Goal: Information Seeking & Learning: Learn about a topic

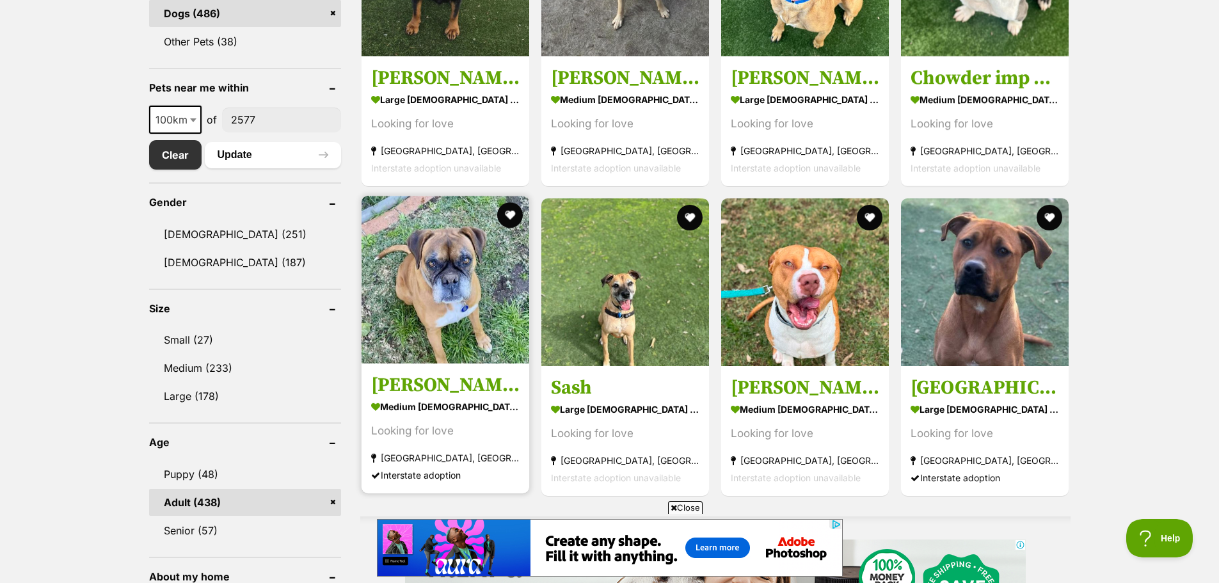
click at [451, 306] on img at bounding box center [445, 280] width 168 height 168
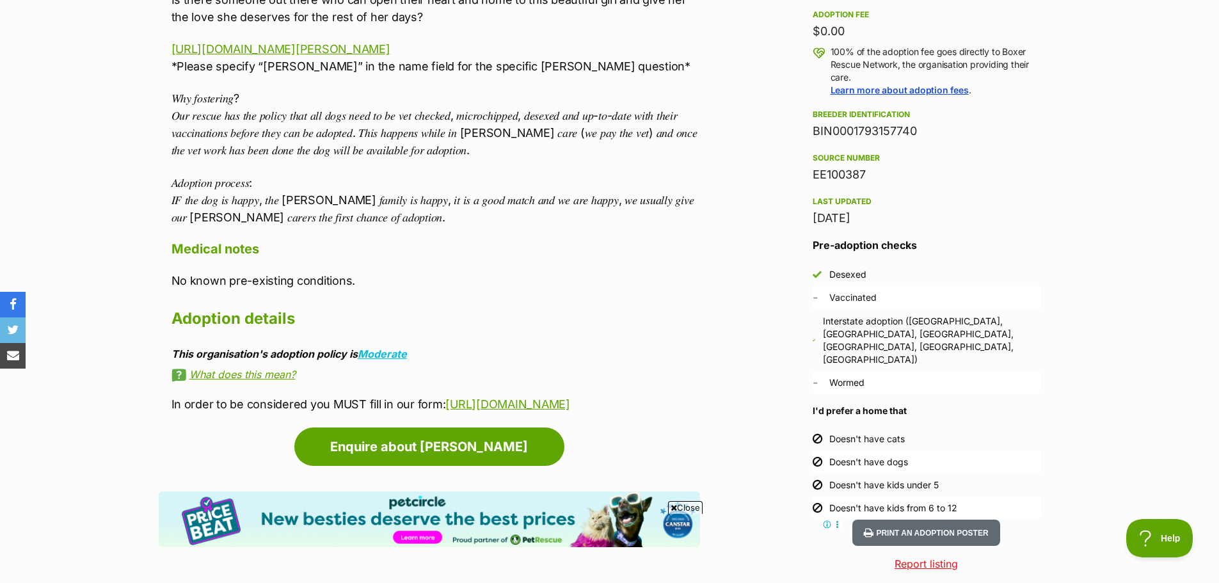
scroll to position [1023, 0]
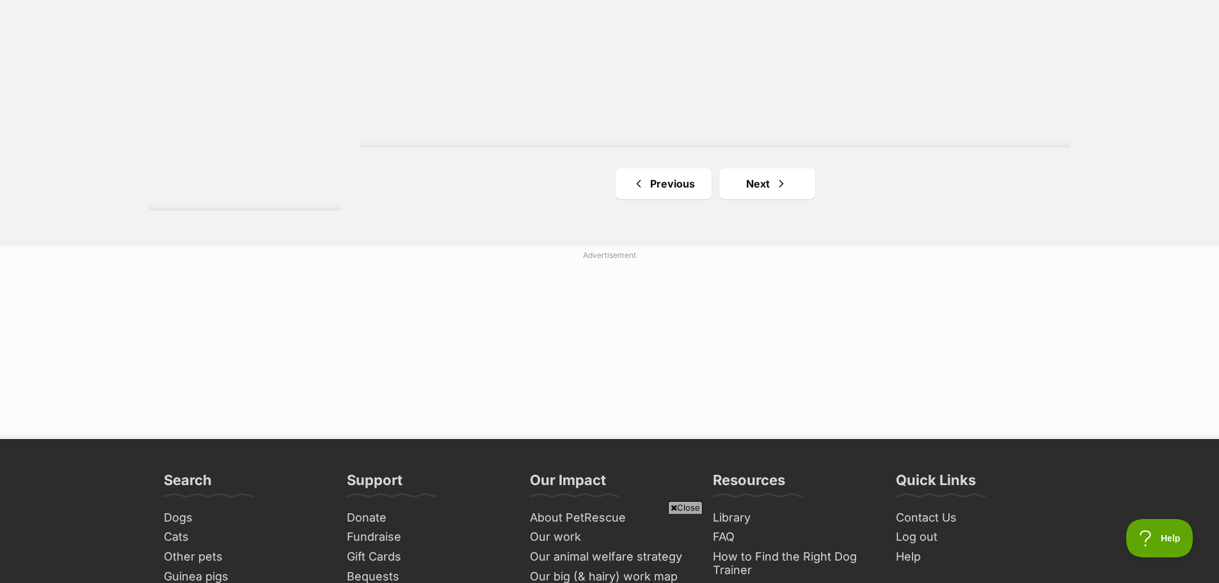
scroll to position [2431, 0]
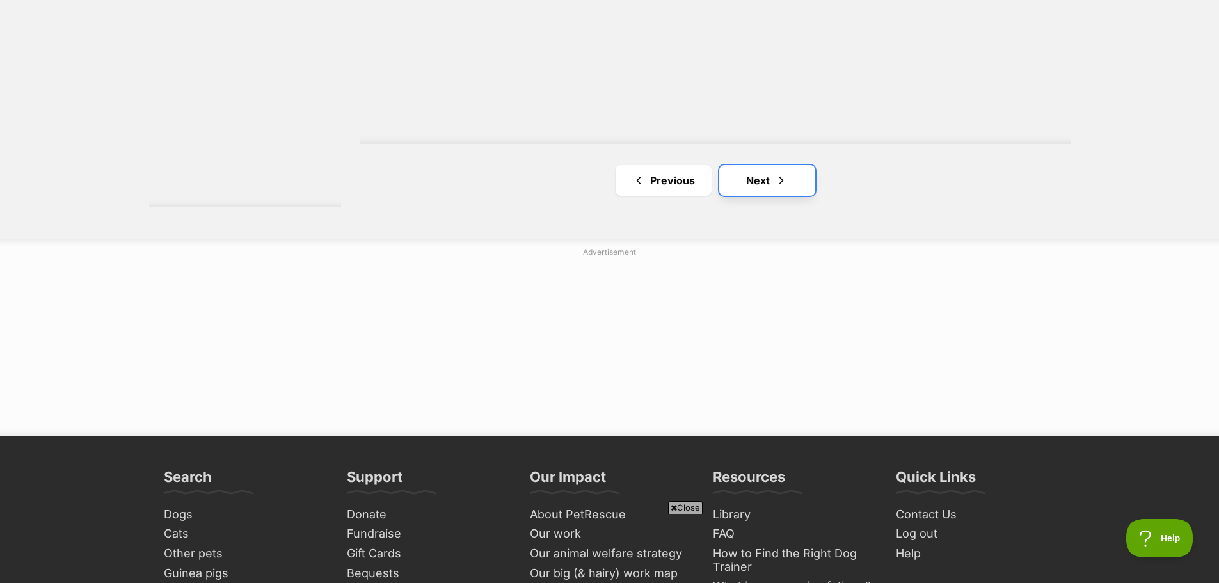
click at [757, 175] on link "Next" at bounding box center [767, 180] width 96 height 31
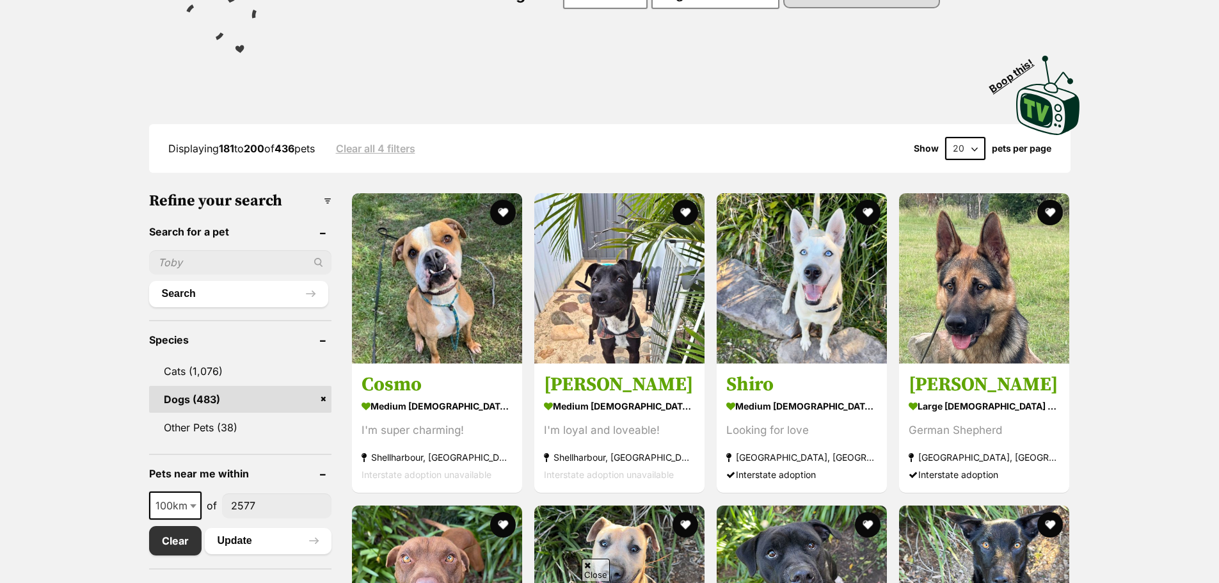
scroll to position [192, 0]
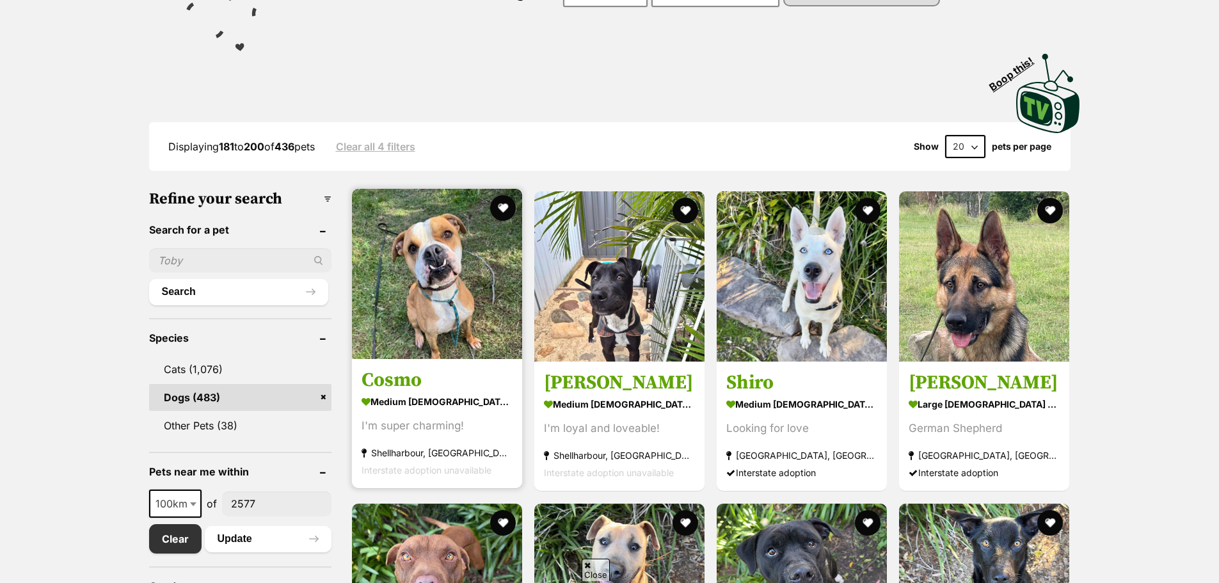
click at [425, 337] on img at bounding box center [437, 274] width 170 height 170
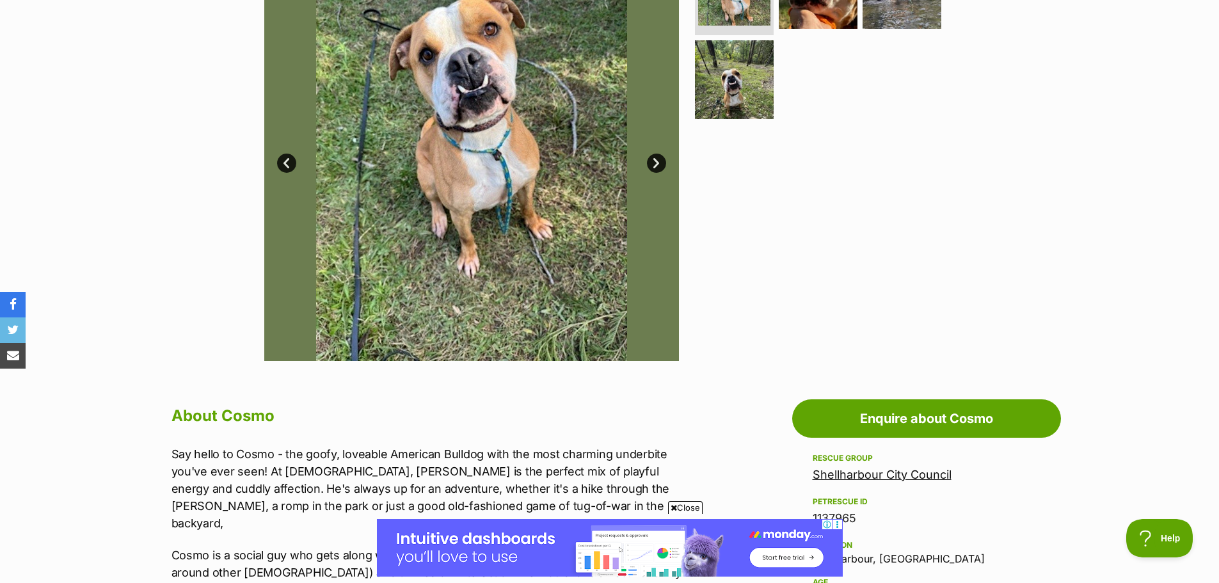
scroll to position [64, 0]
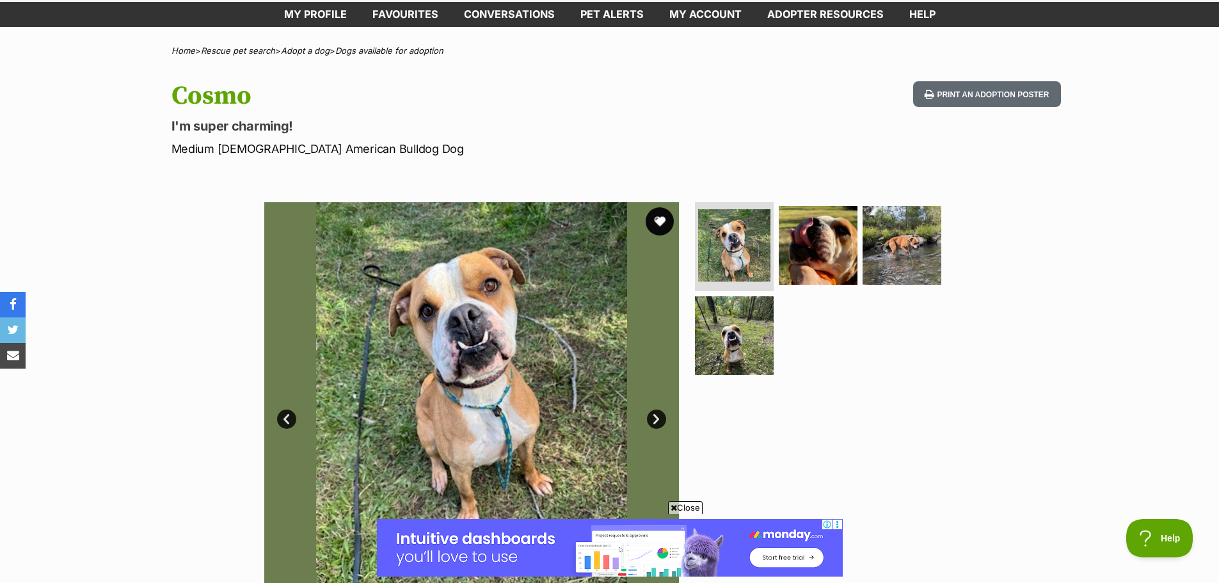
click at [656, 217] on button "favourite" at bounding box center [660, 221] width 28 height 28
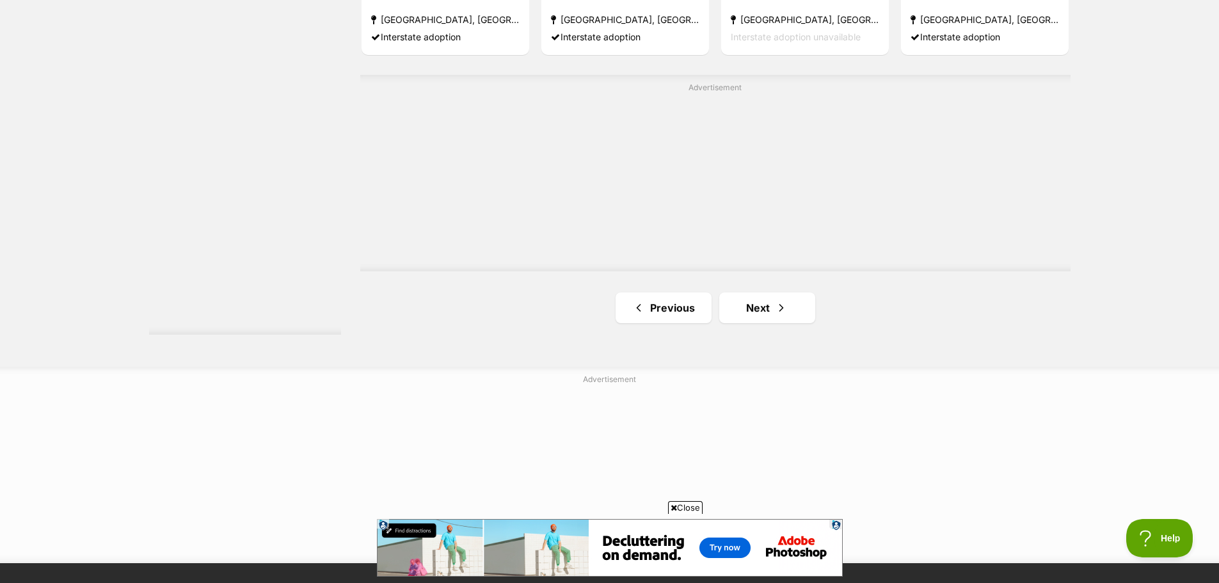
scroll to position [2239, 0]
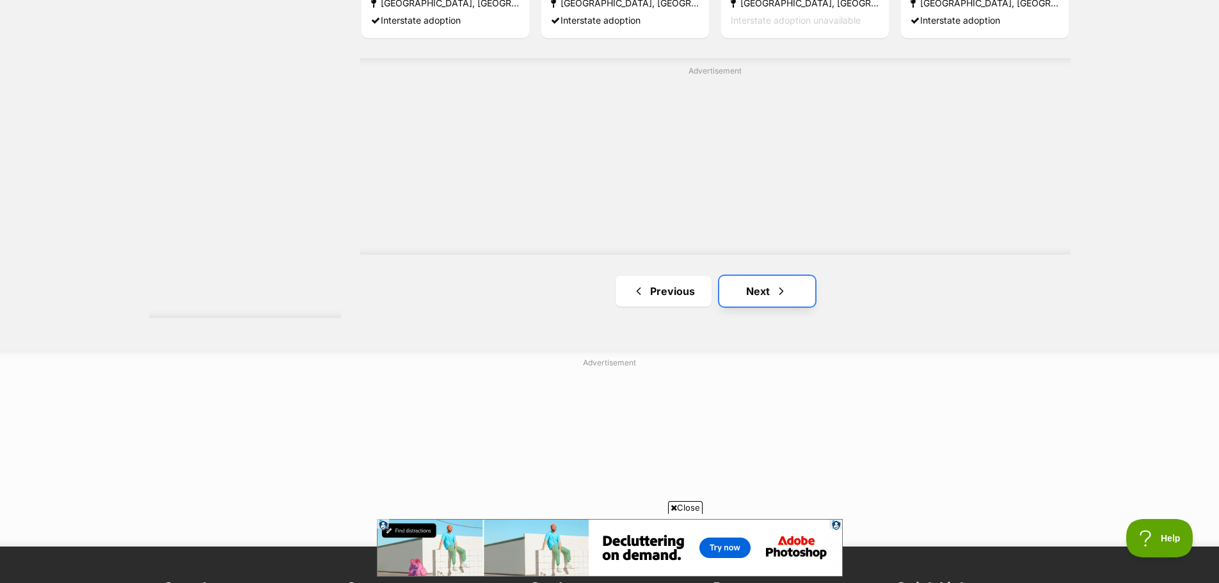
click at [752, 296] on link "Next" at bounding box center [767, 291] width 96 height 31
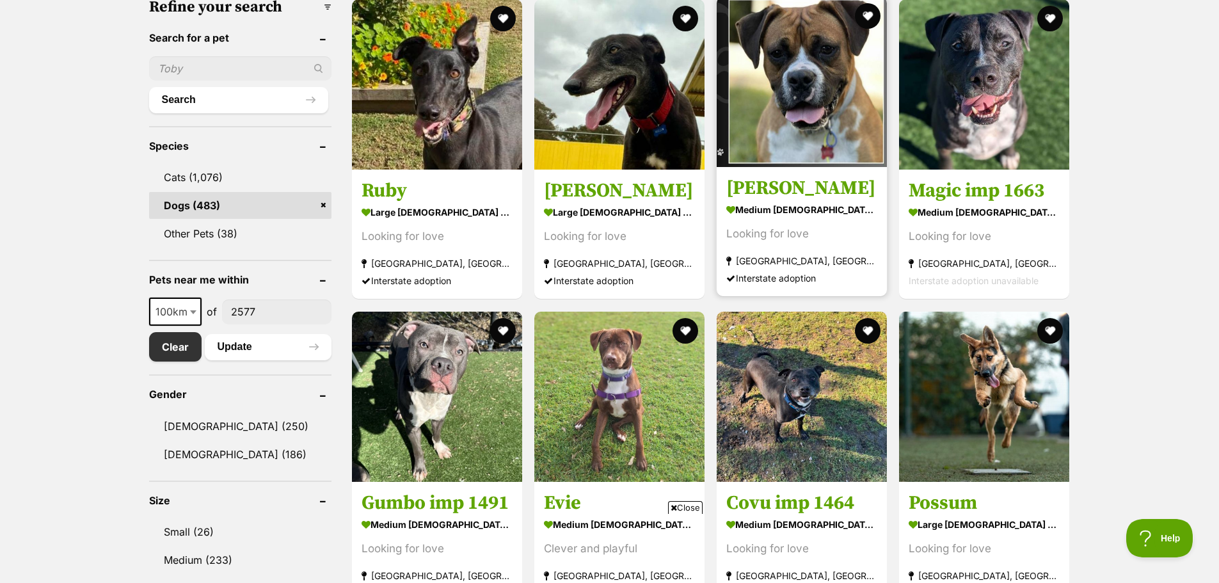
click at [807, 118] on img at bounding box center [802, 82] width 170 height 170
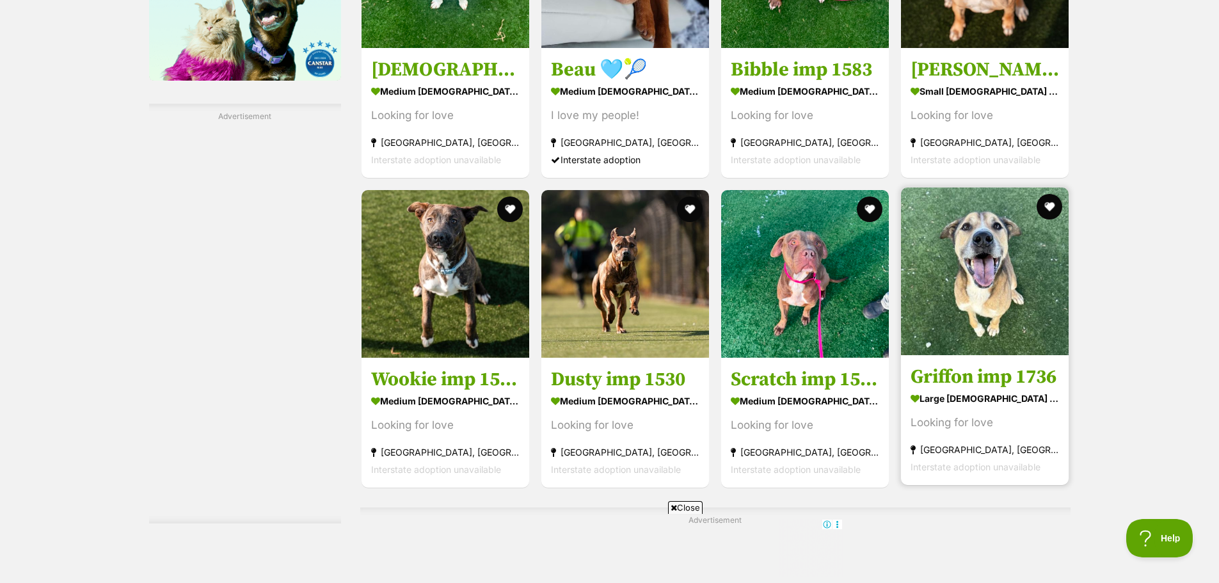
scroll to position [1791, 0]
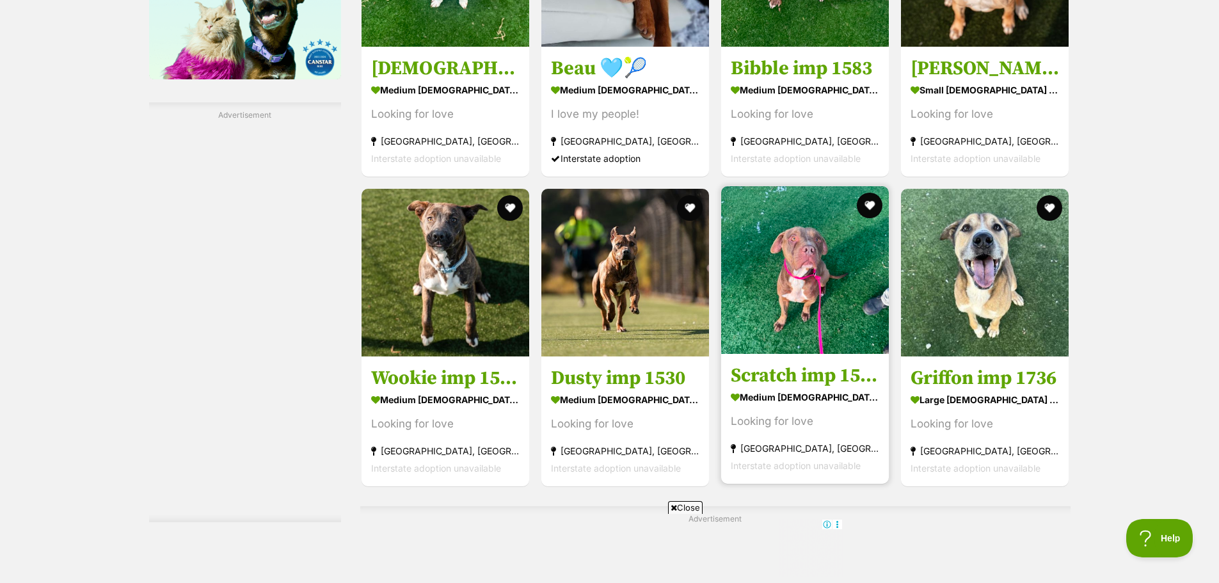
click at [782, 319] on img at bounding box center [805, 270] width 168 height 168
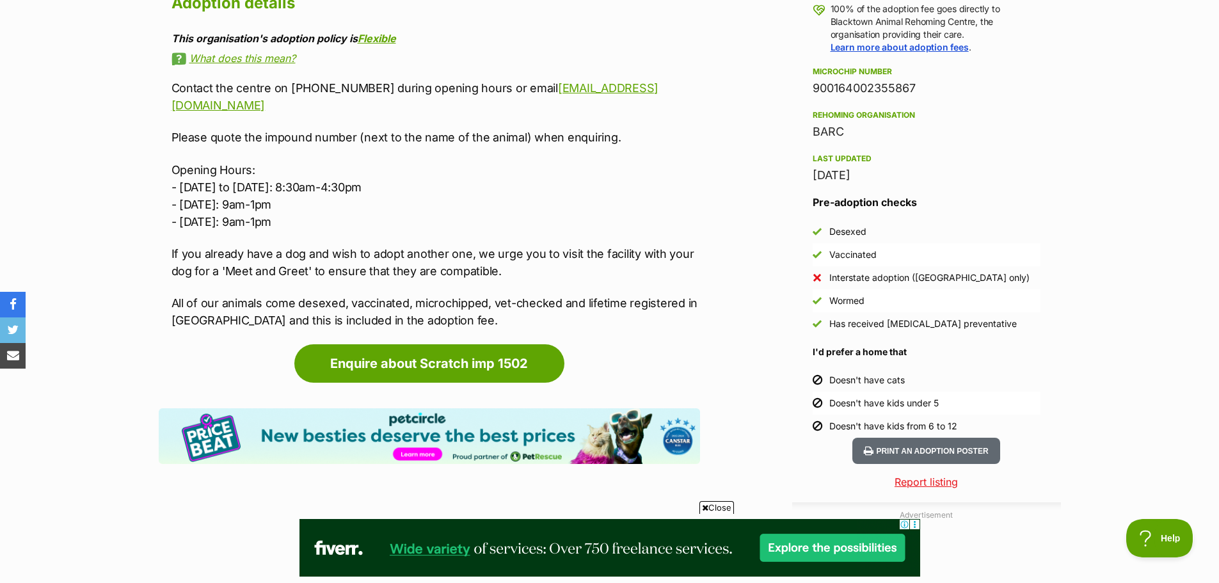
scroll to position [1024, 0]
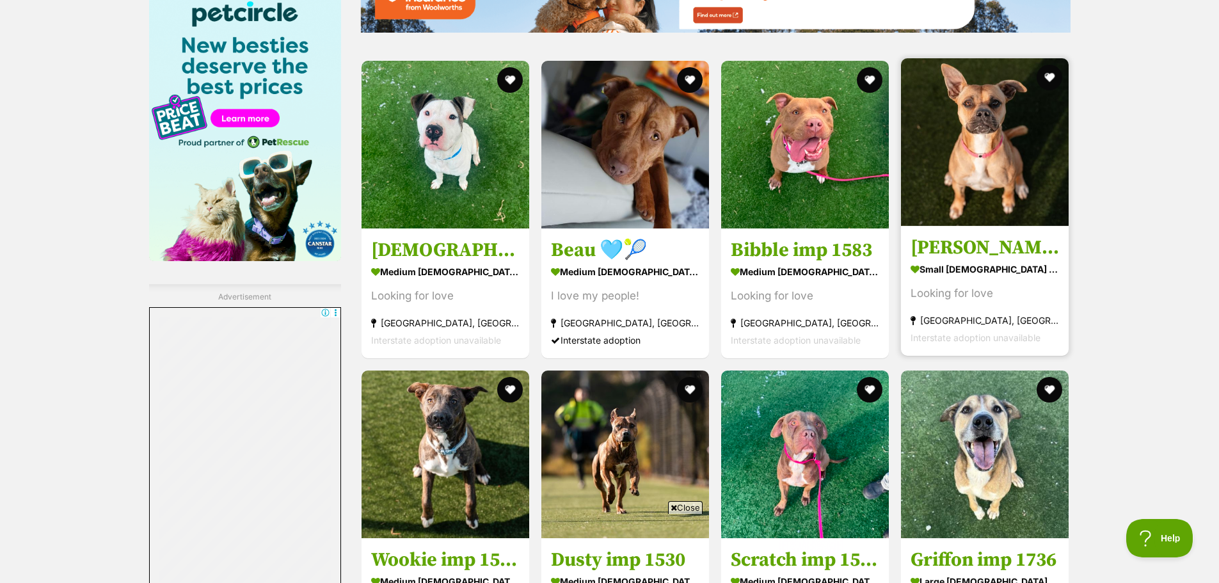
click at [967, 189] on img at bounding box center [985, 142] width 168 height 168
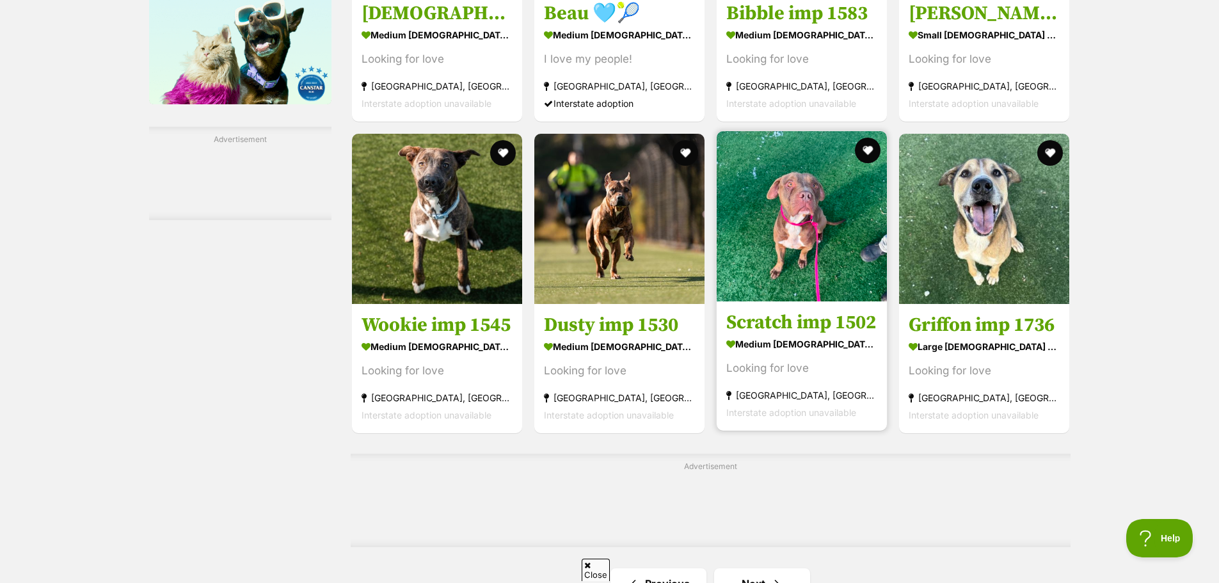
scroll to position [1807, 0]
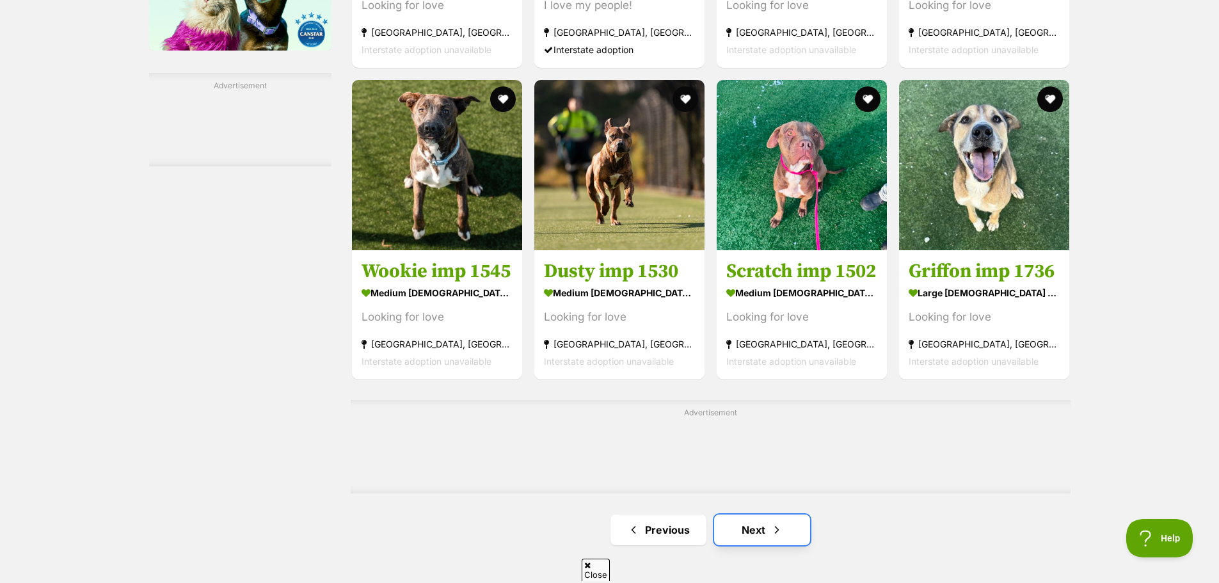
click at [765, 514] on link "Next" at bounding box center [762, 529] width 96 height 31
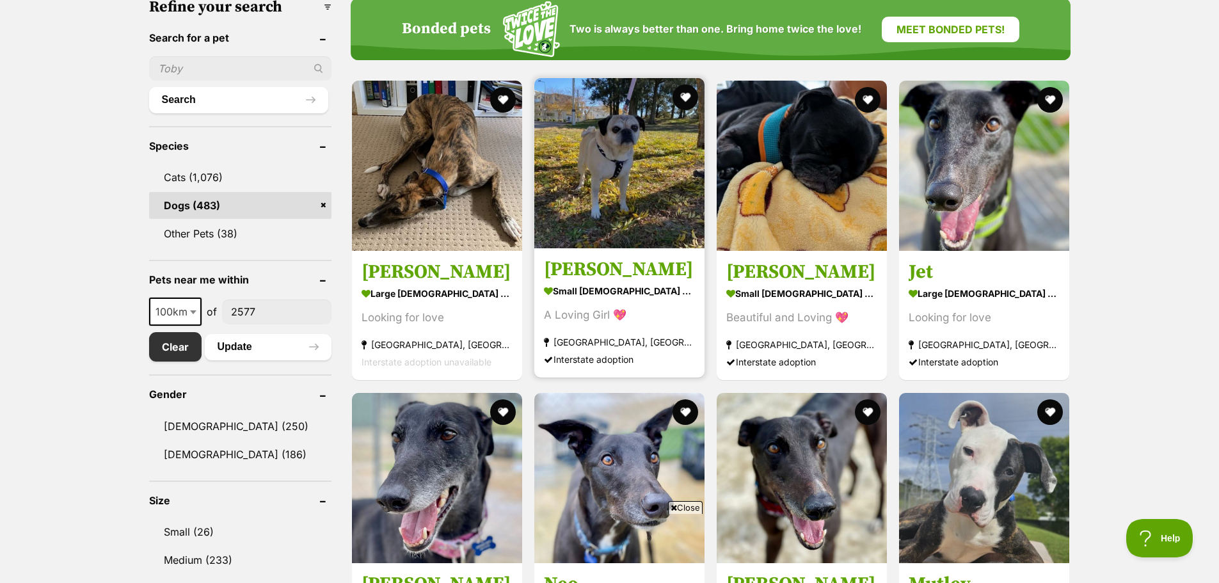
click at [583, 170] on img at bounding box center [619, 163] width 170 height 170
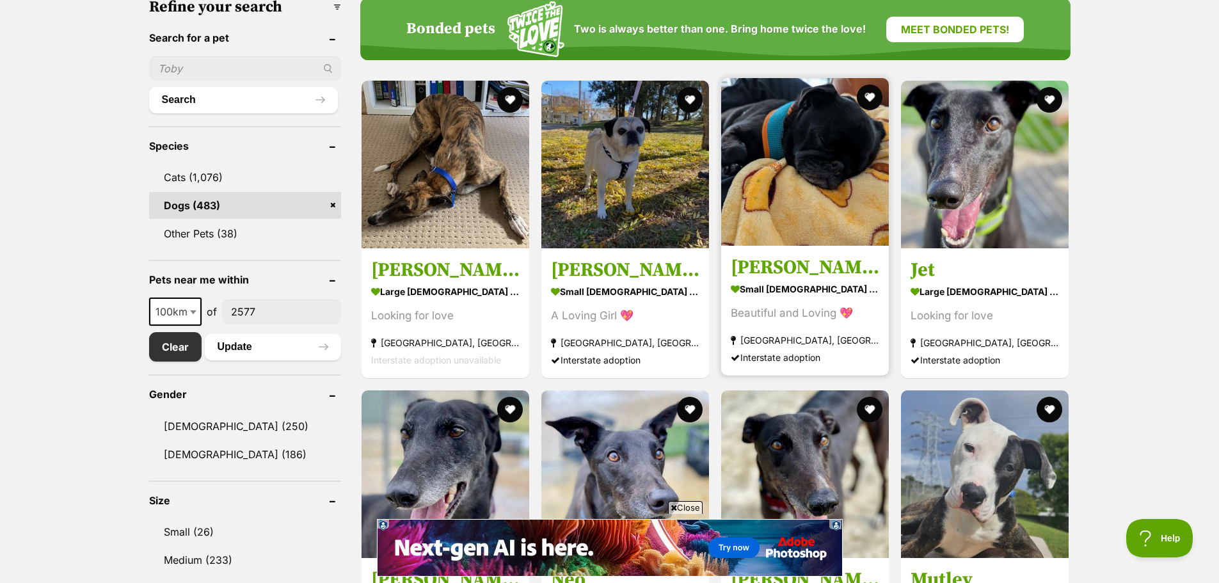
click at [851, 182] on img at bounding box center [805, 162] width 168 height 168
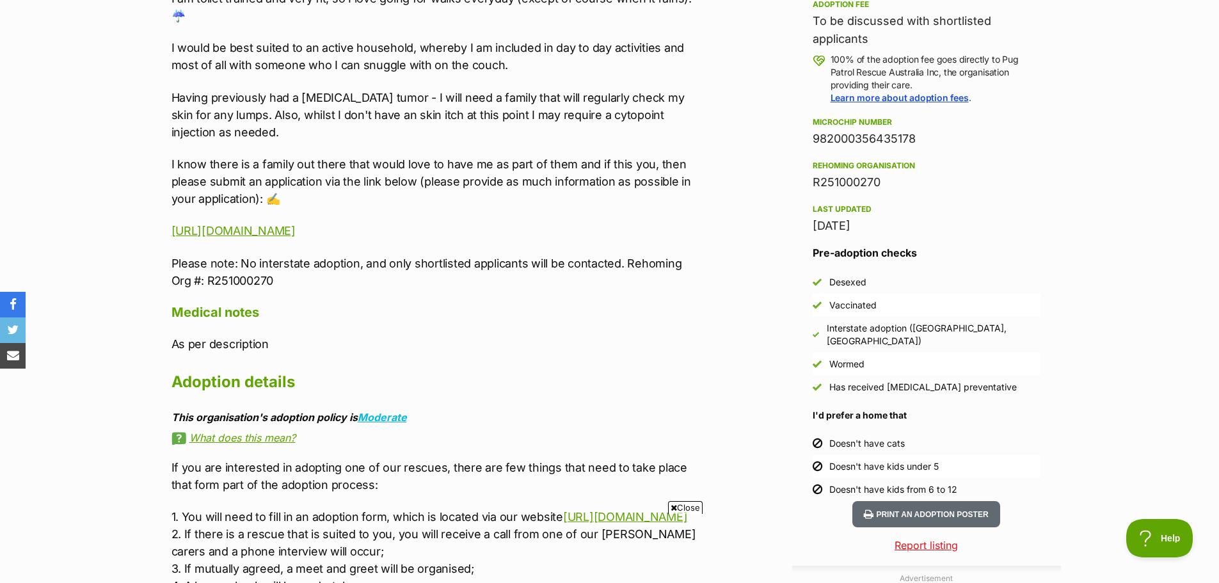
scroll to position [960, 0]
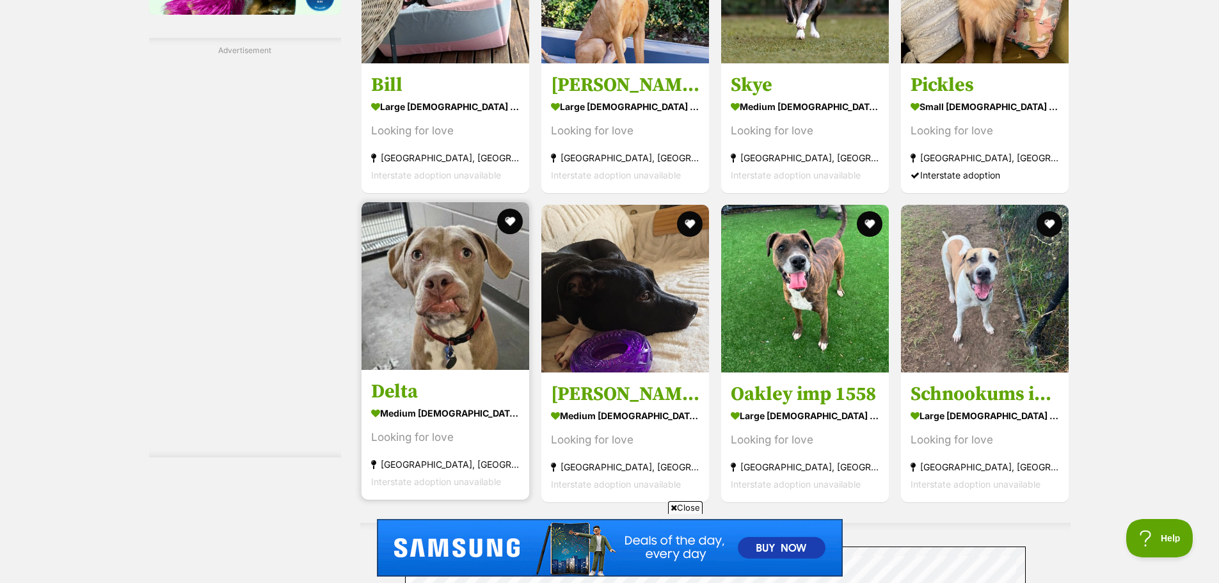
click at [461, 292] on img at bounding box center [445, 286] width 168 height 168
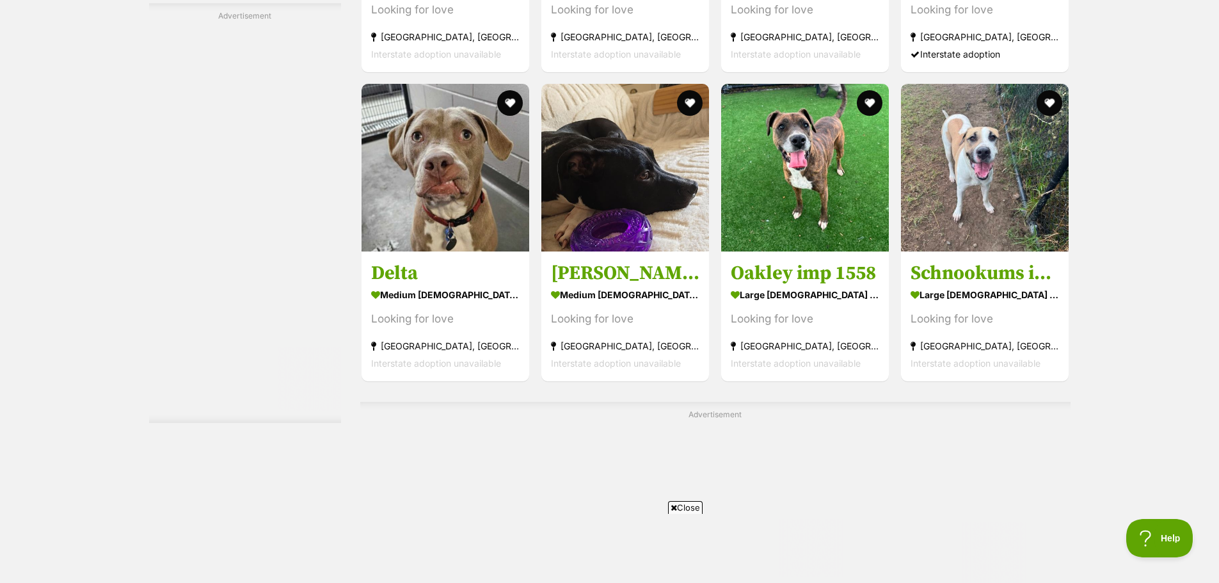
scroll to position [1981, 0]
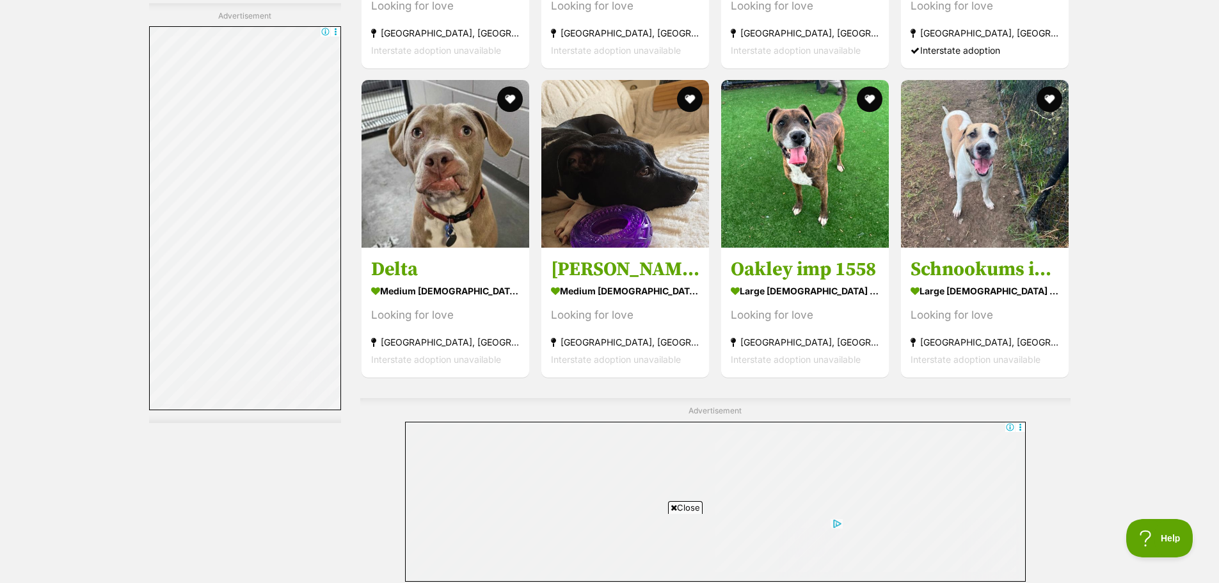
scroll to position [0, 0]
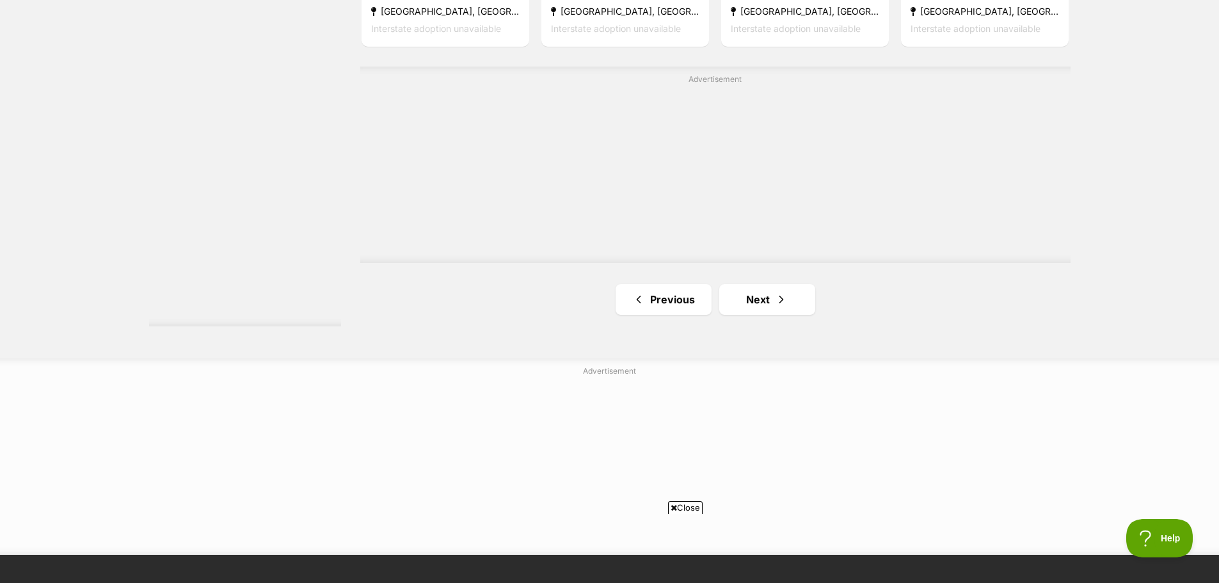
scroll to position [2239, 0]
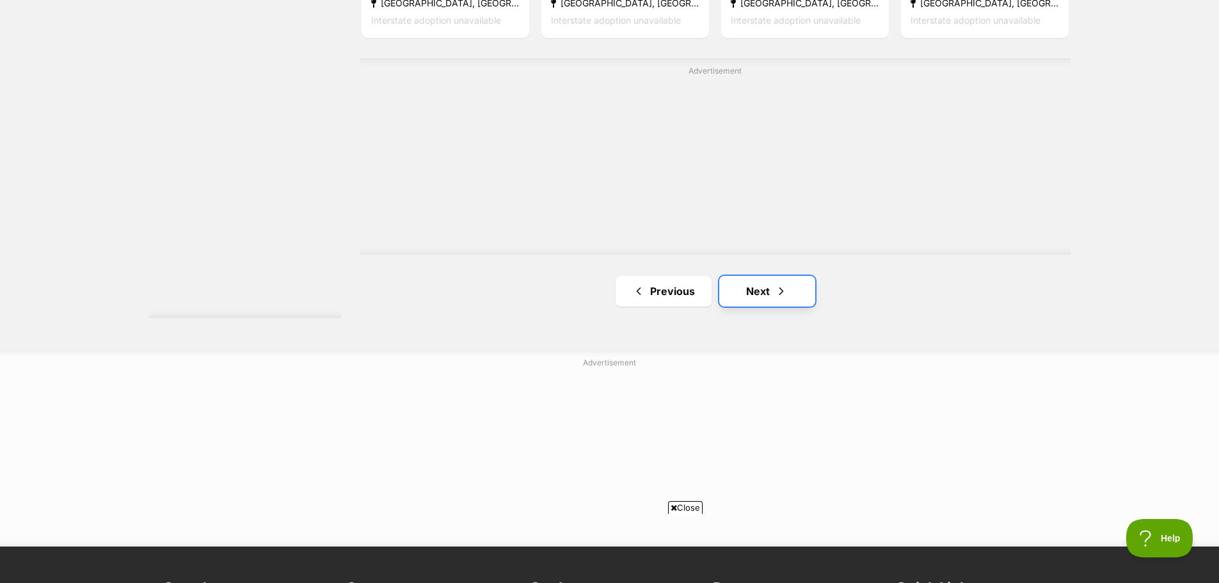
click at [763, 296] on link "Next" at bounding box center [767, 291] width 96 height 31
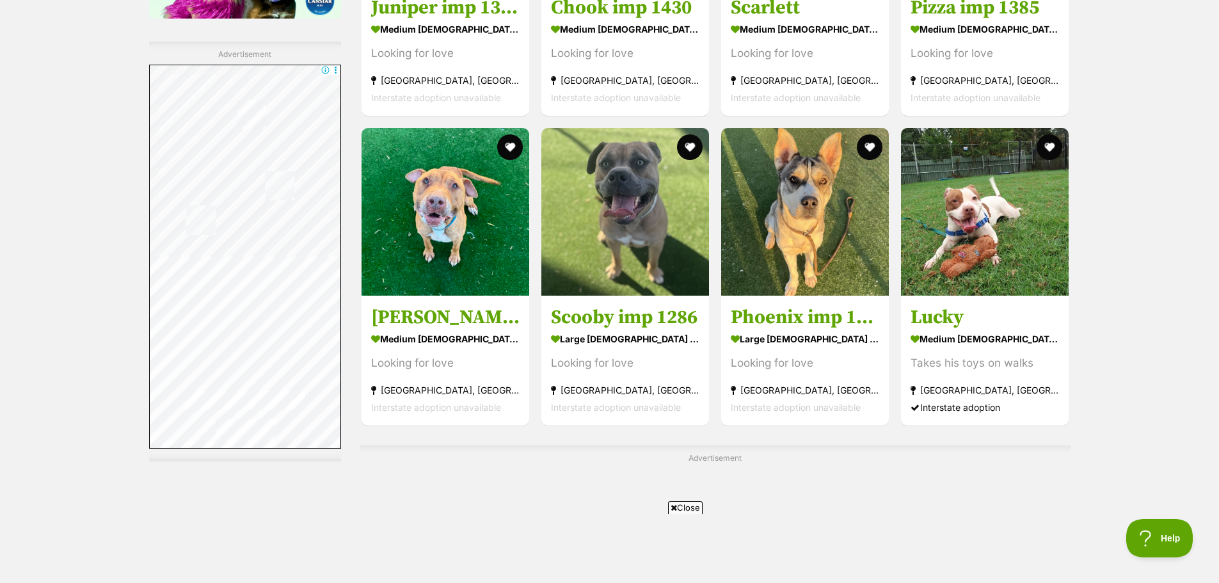
scroll to position [1855, 0]
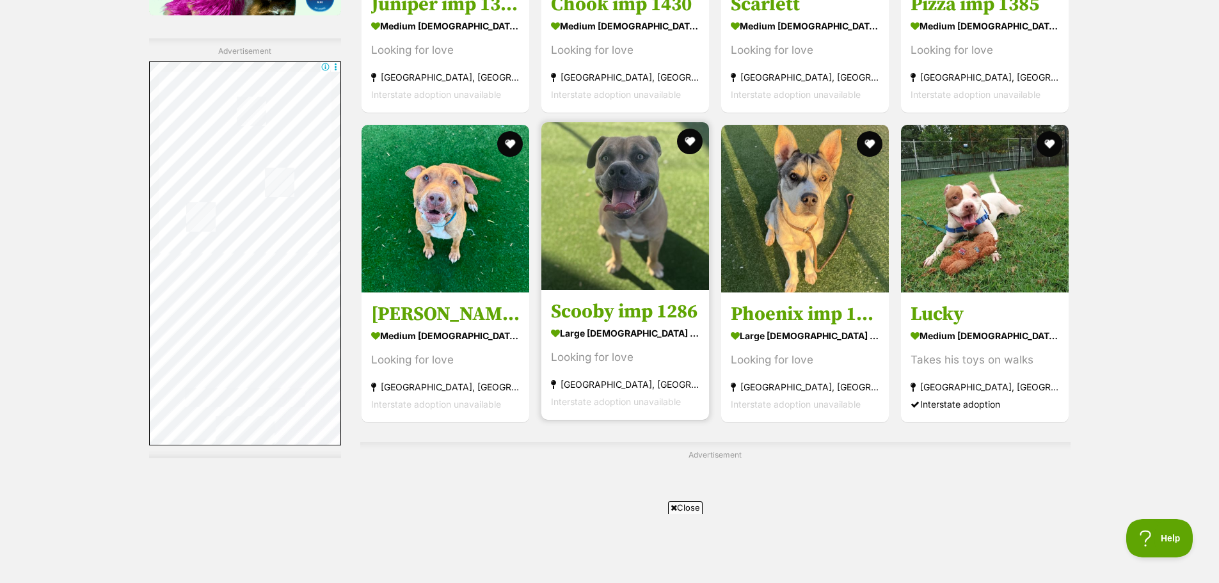
click at [621, 236] on img at bounding box center [625, 206] width 168 height 168
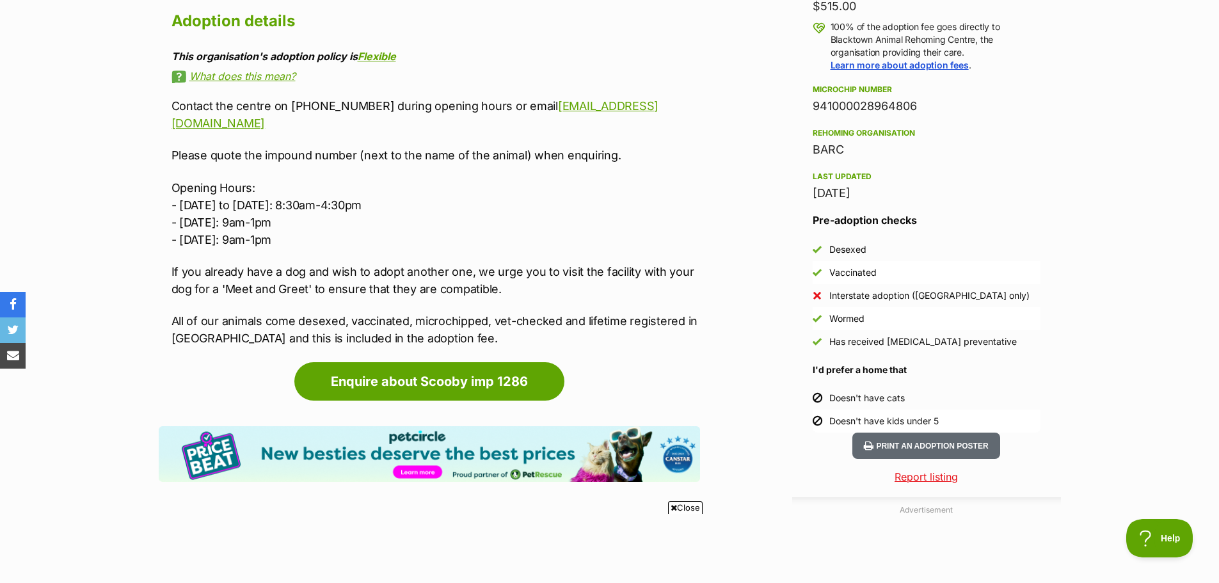
scroll to position [960, 0]
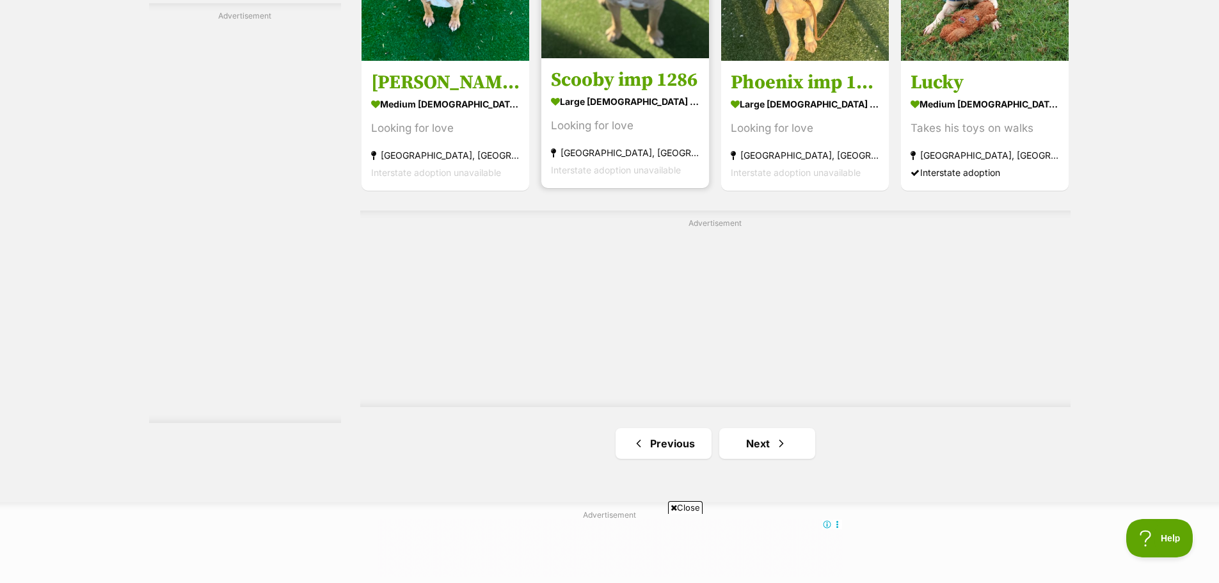
scroll to position [2119, 0]
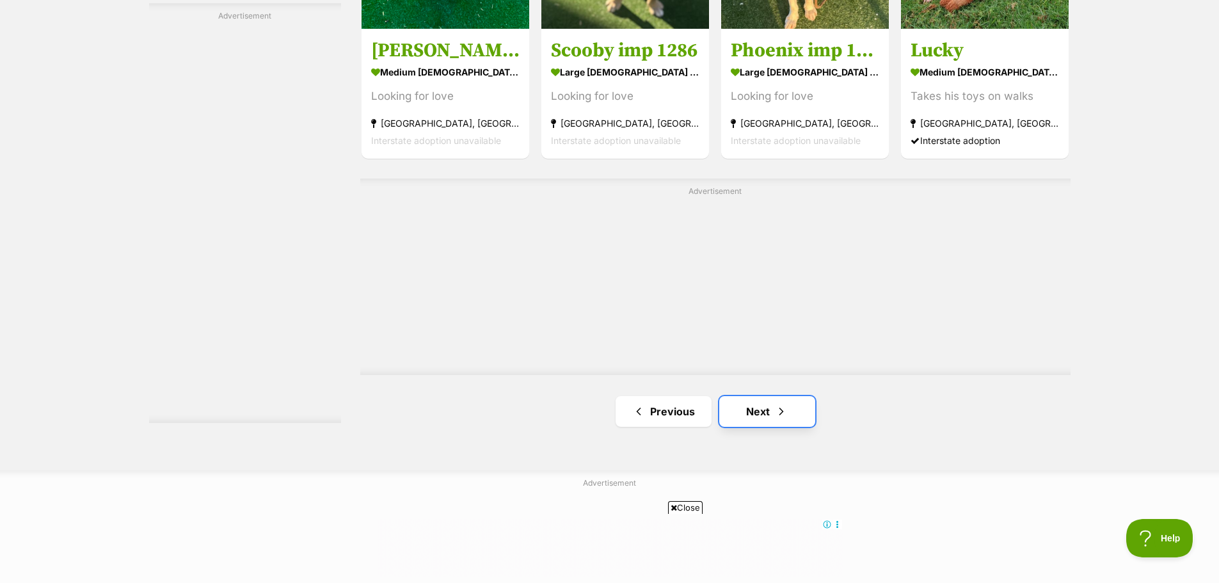
click at [770, 396] on link "Next" at bounding box center [767, 411] width 96 height 31
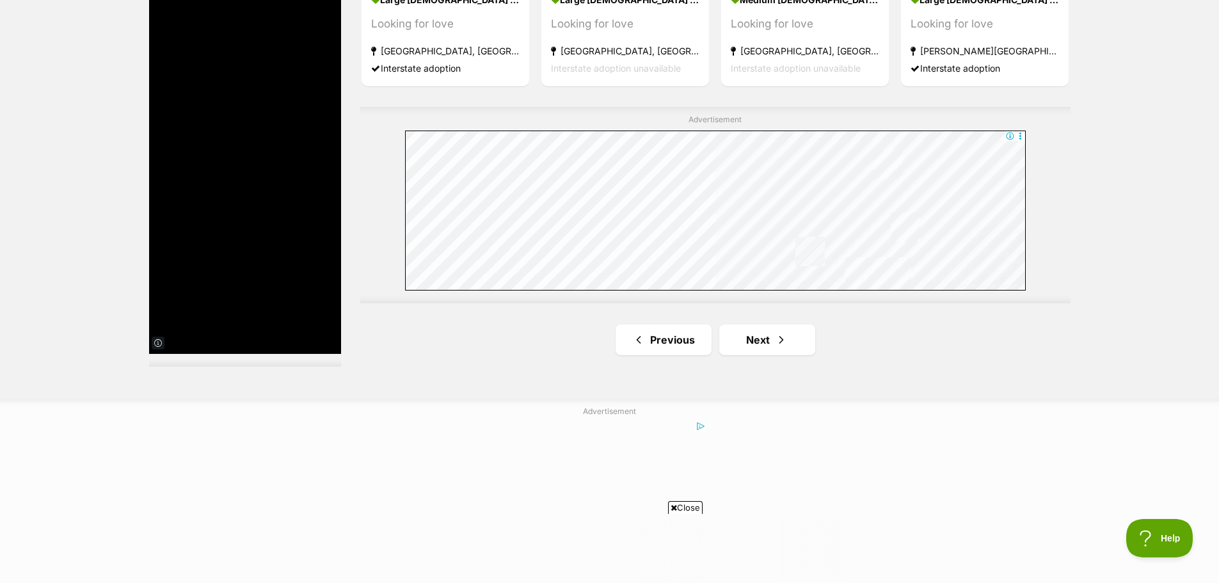
scroll to position [2303, 0]
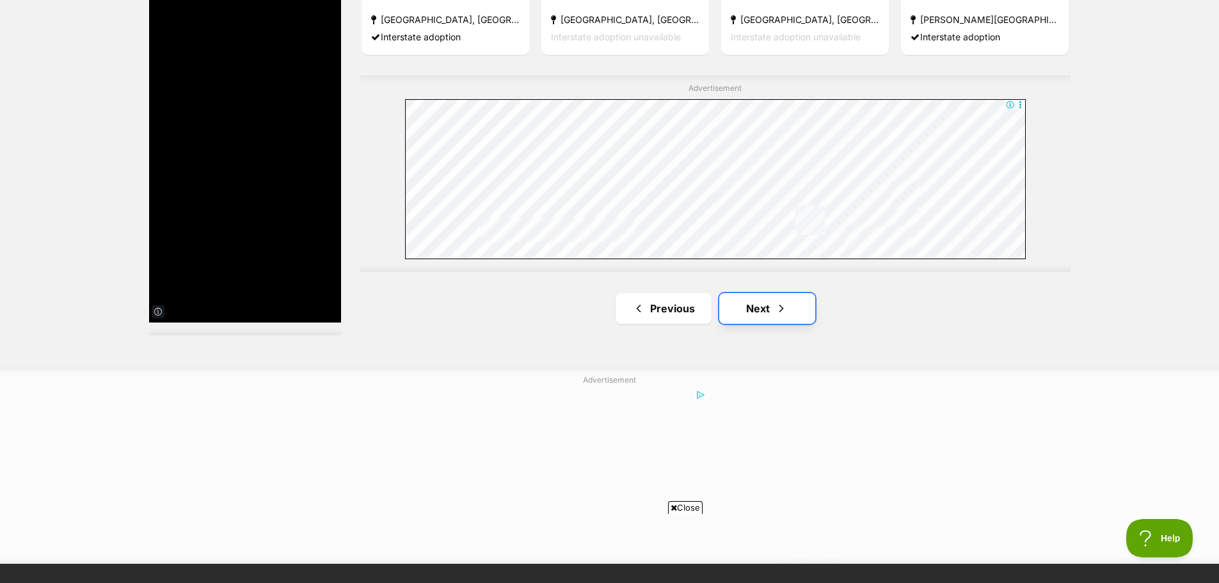
click at [756, 306] on link "Next" at bounding box center [767, 308] width 96 height 31
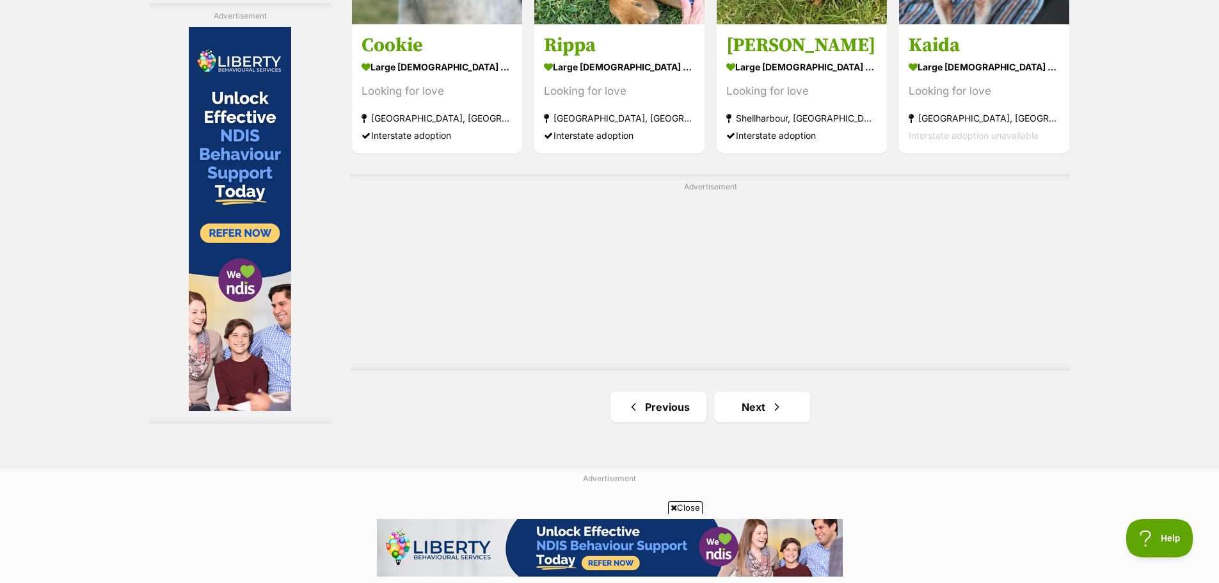
scroll to position [2175, 0]
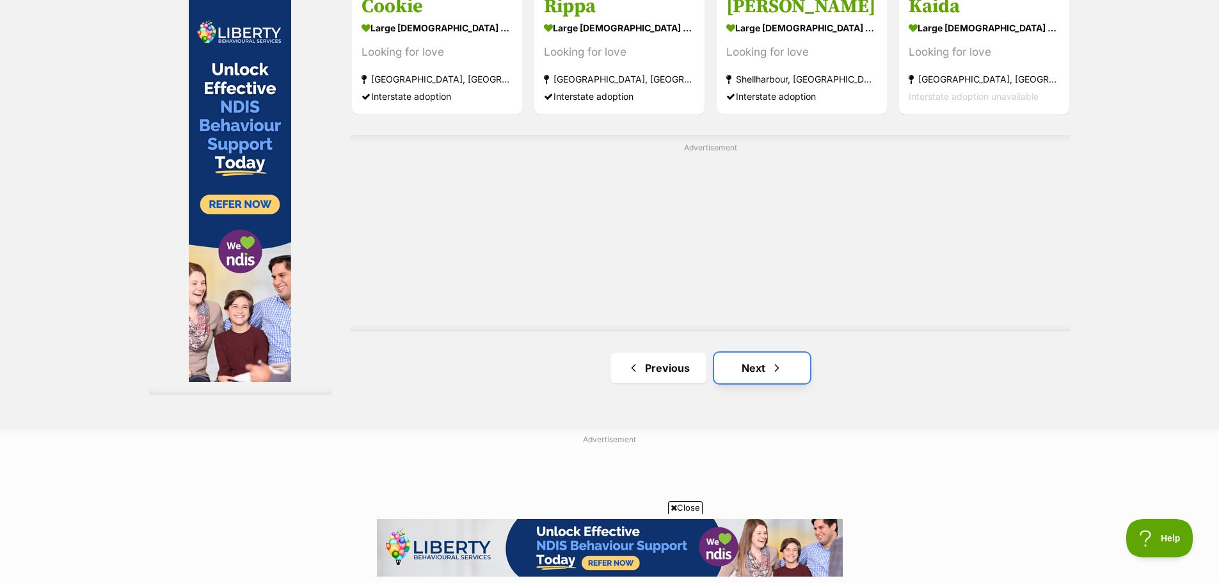
click at [746, 379] on link "Next" at bounding box center [762, 368] width 96 height 31
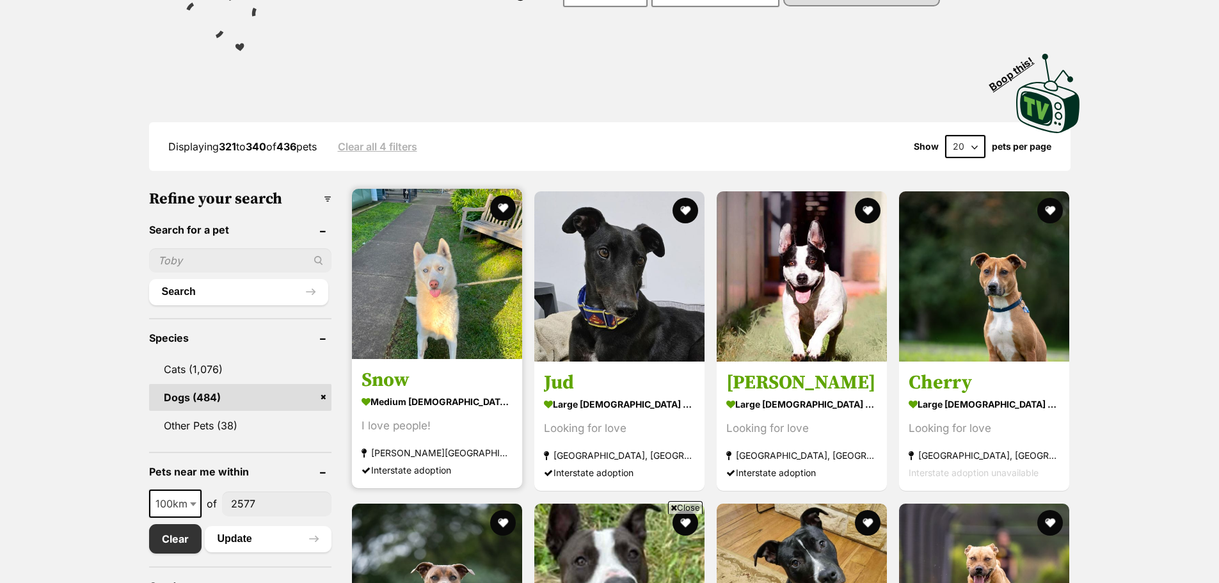
click at [449, 326] on img at bounding box center [437, 274] width 170 height 170
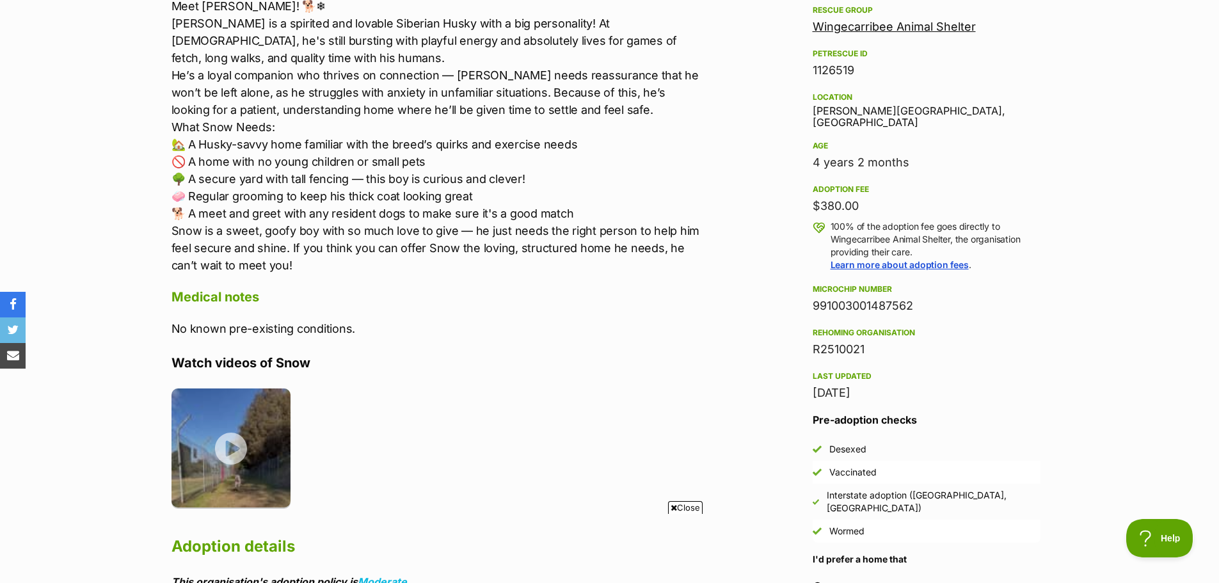
scroll to position [704, 0]
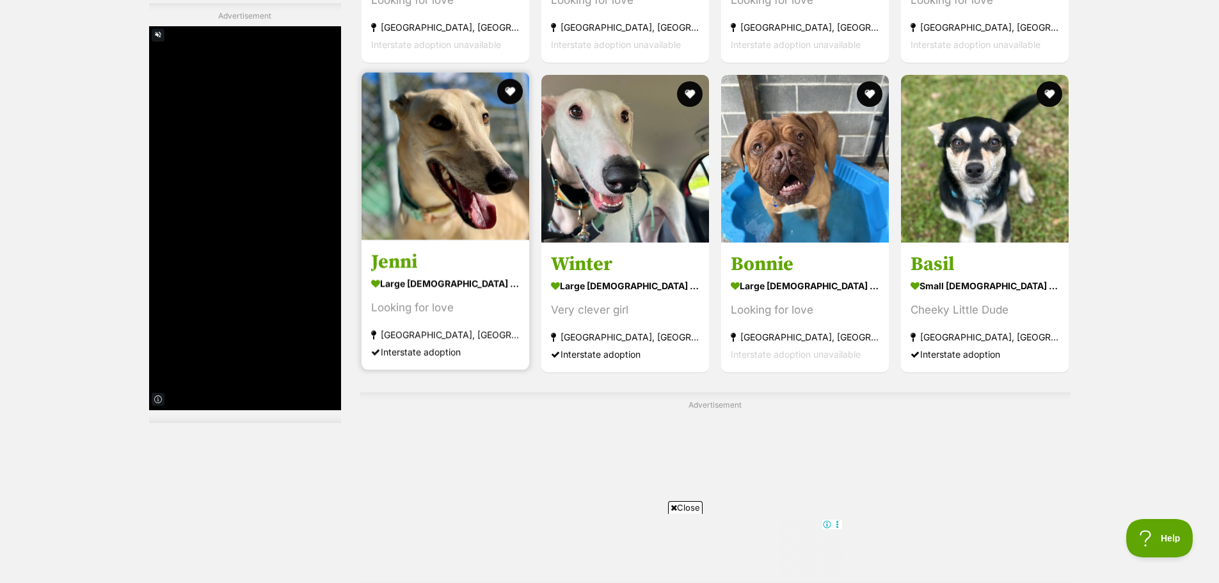
scroll to position [1919, 0]
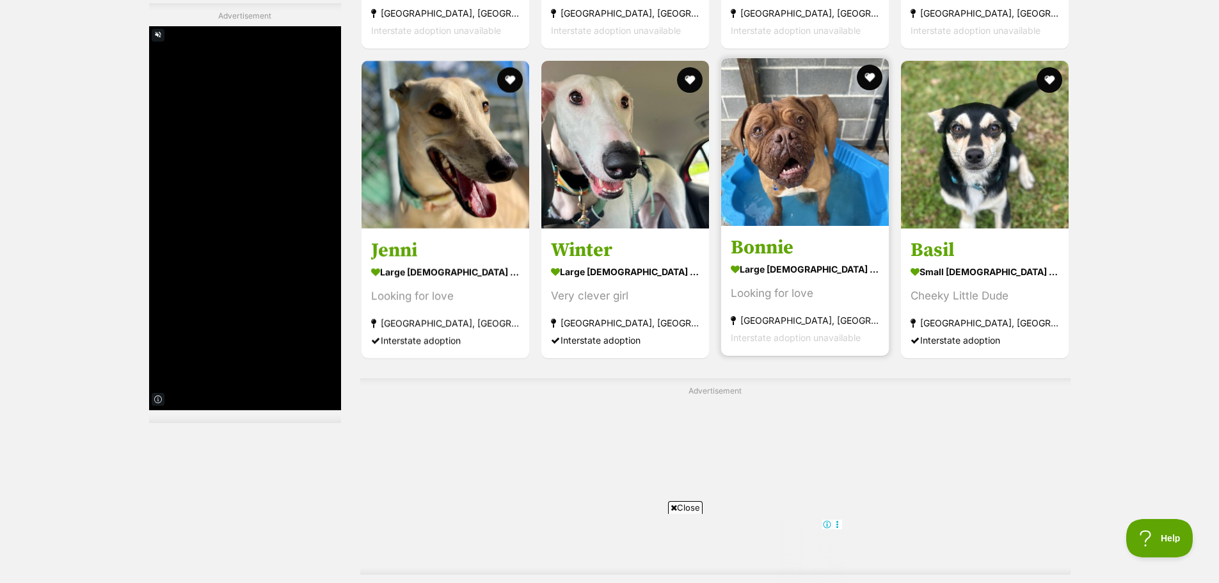
click at [764, 196] on img at bounding box center [805, 142] width 168 height 168
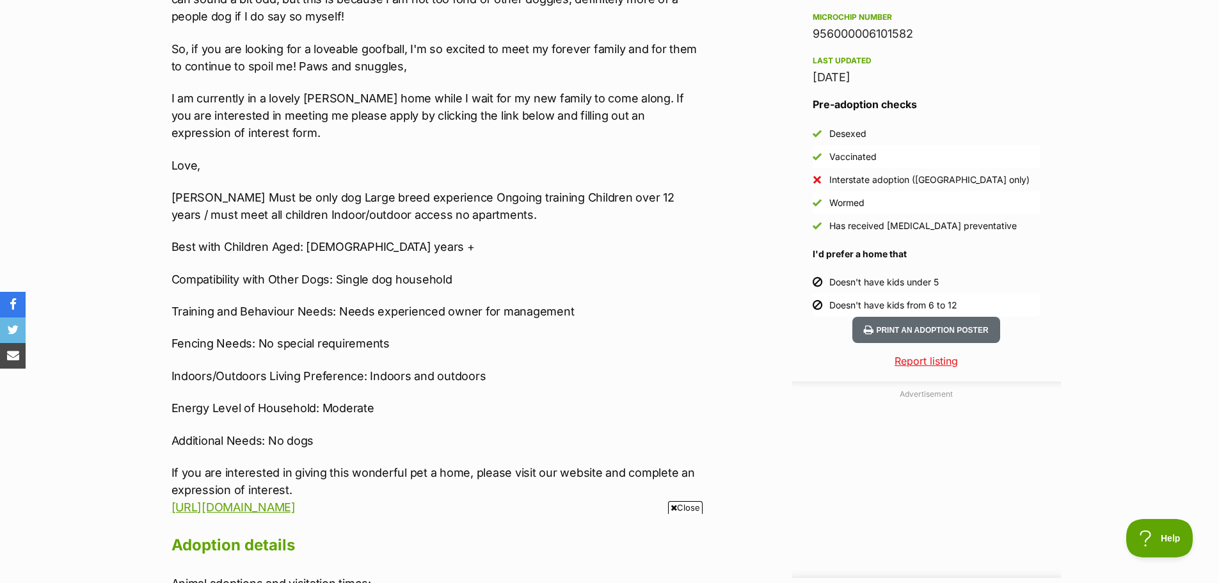
scroll to position [1024, 0]
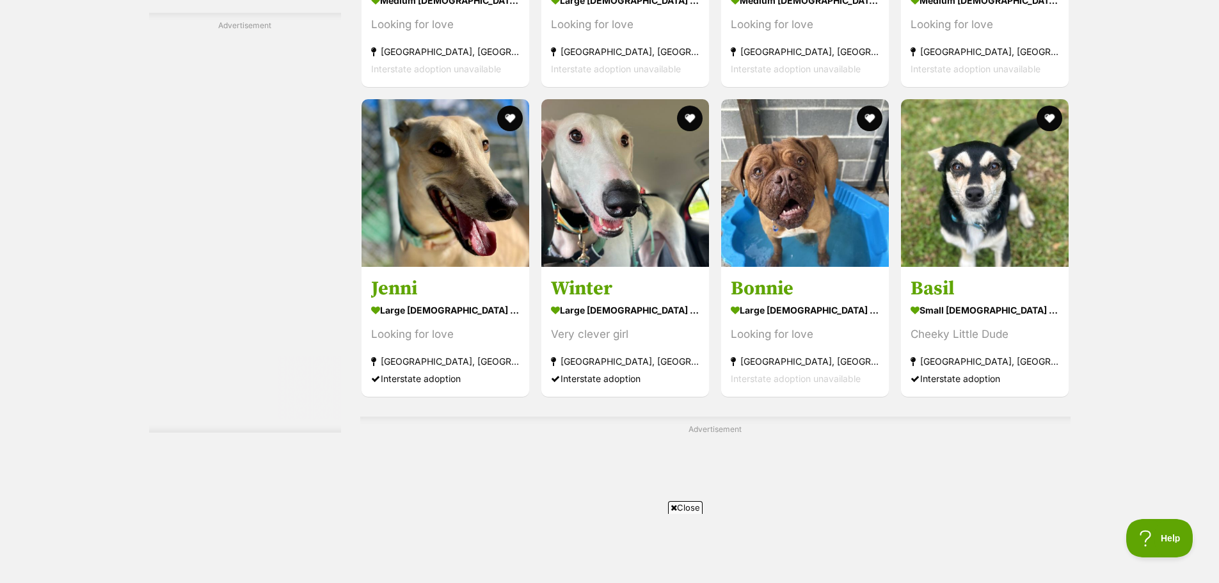
scroll to position [1919, 0]
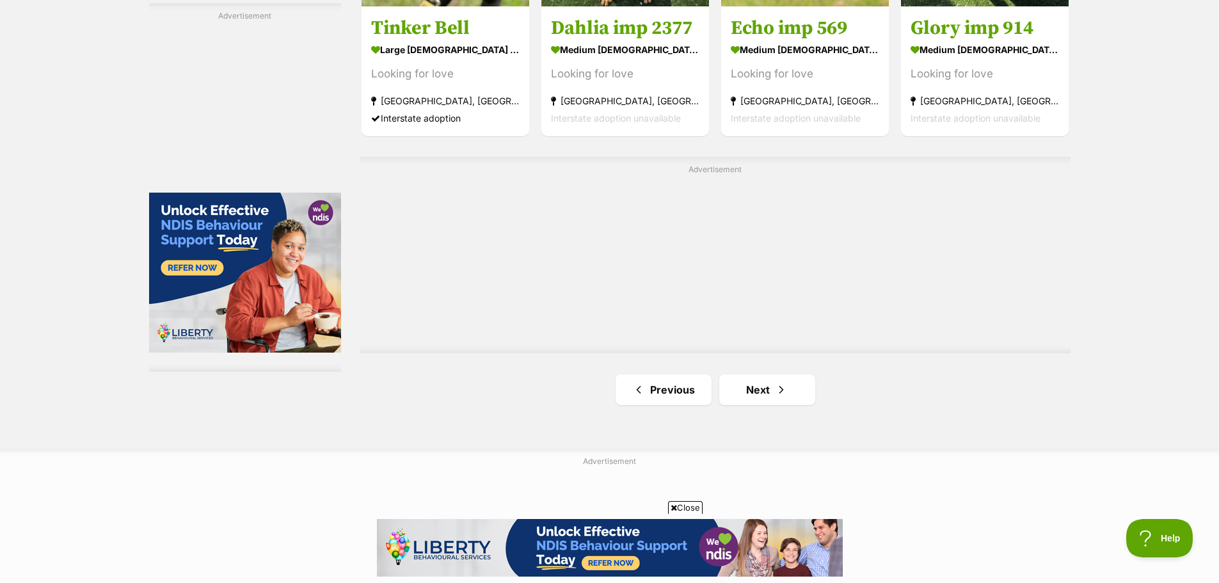
scroll to position [2239, 0]
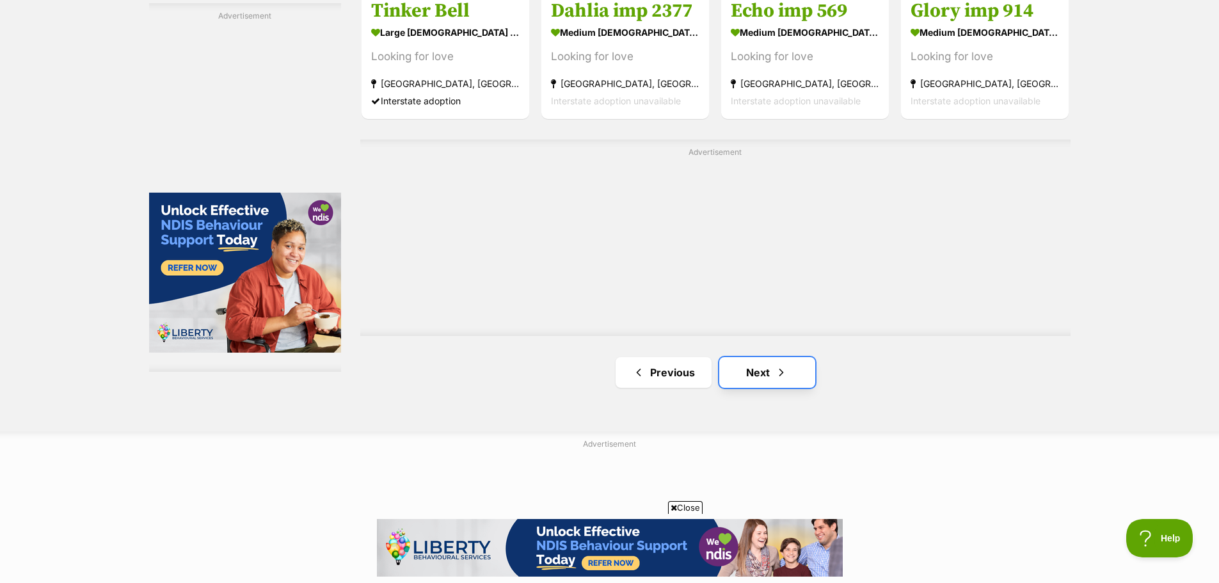
click at [763, 375] on link "Next" at bounding box center [767, 372] width 96 height 31
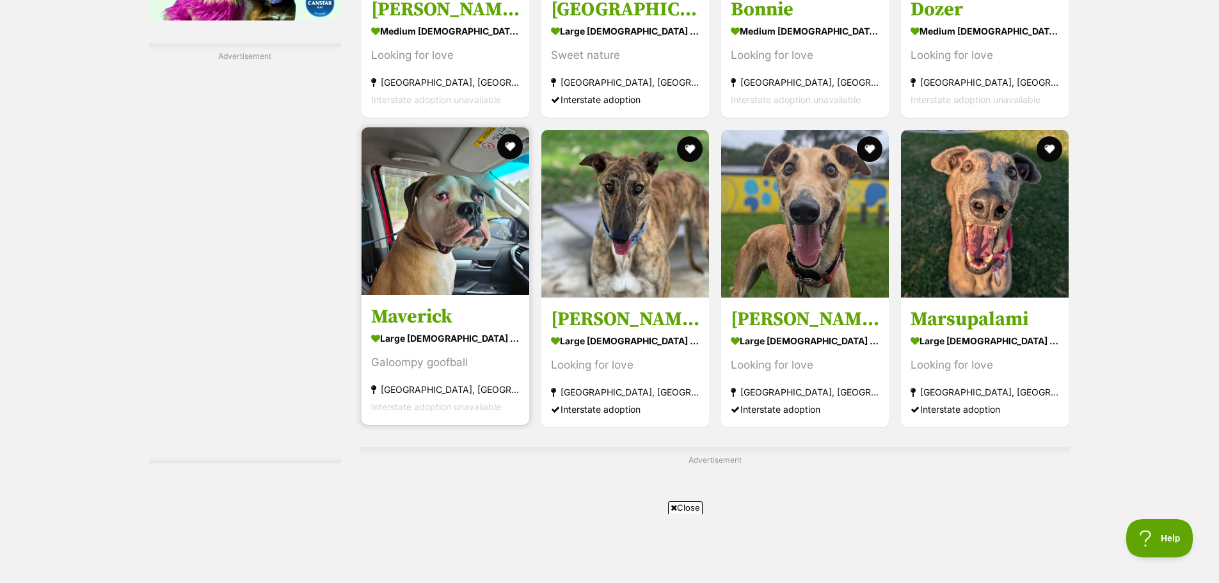
scroll to position [1855, 0]
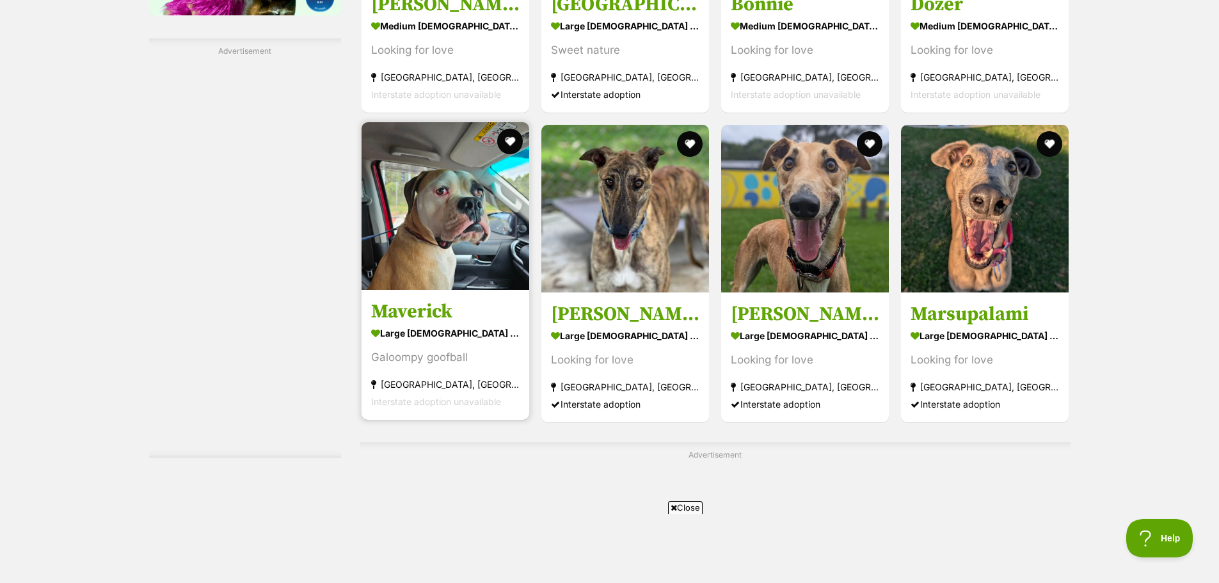
click at [447, 267] on img at bounding box center [445, 206] width 168 height 168
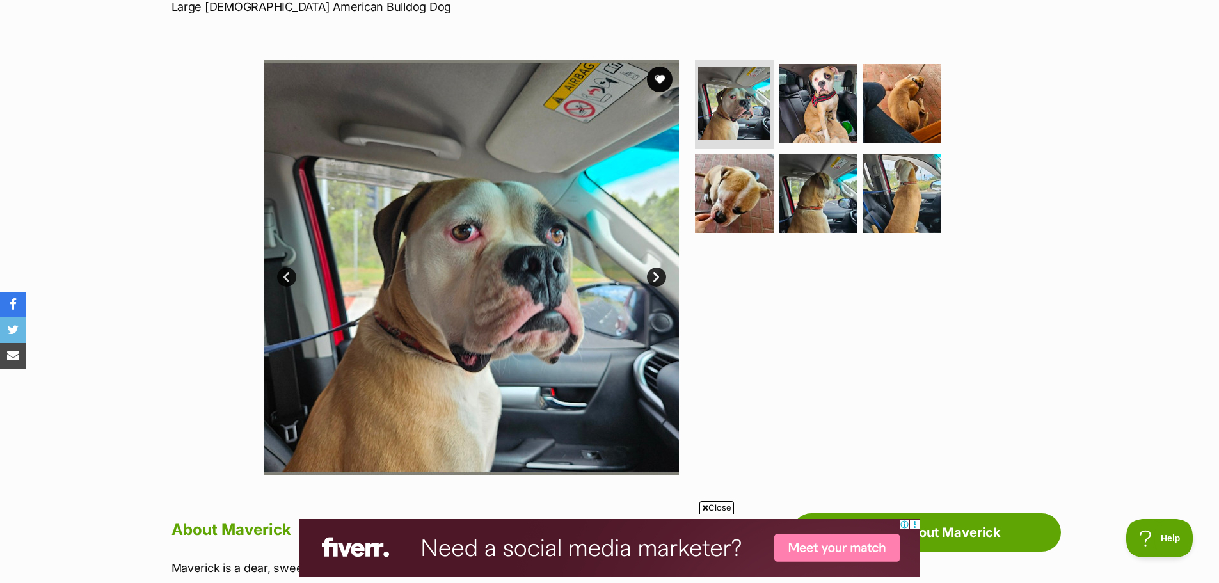
scroll to position [128, 0]
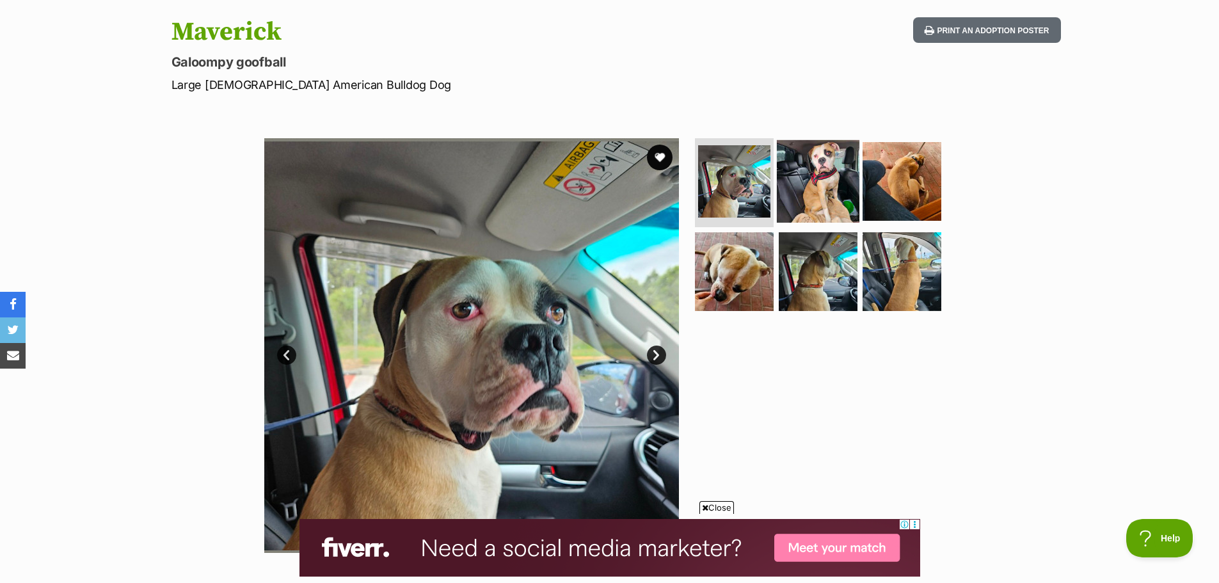
click at [810, 165] on img at bounding box center [818, 180] width 83 height 83
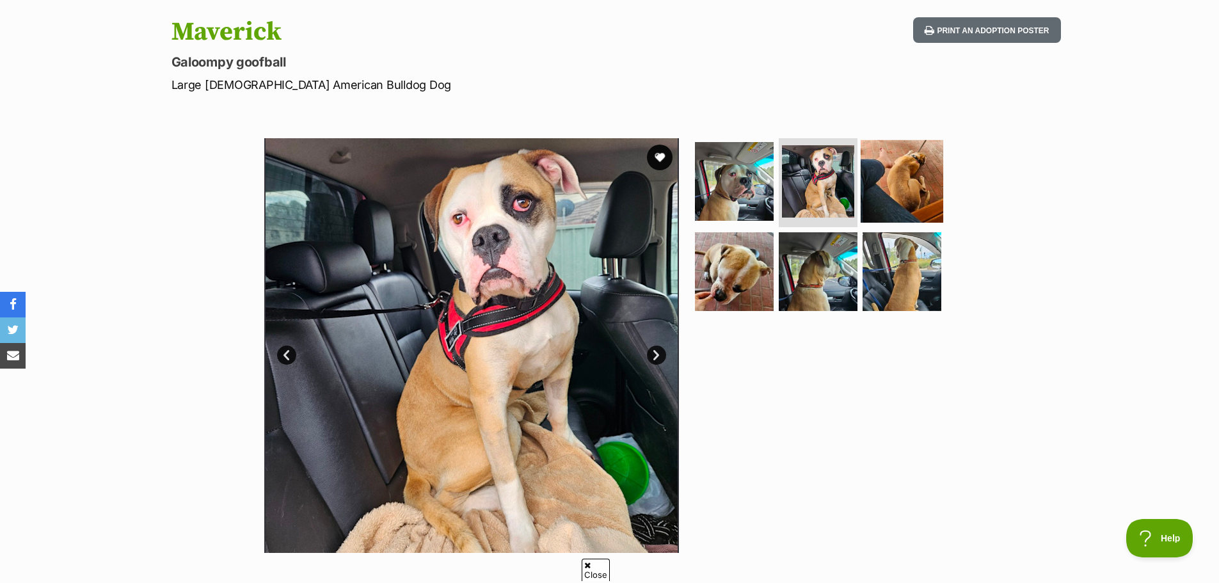
click at [869, 178] on img at bounding box center [901, 180] width 83 height 83
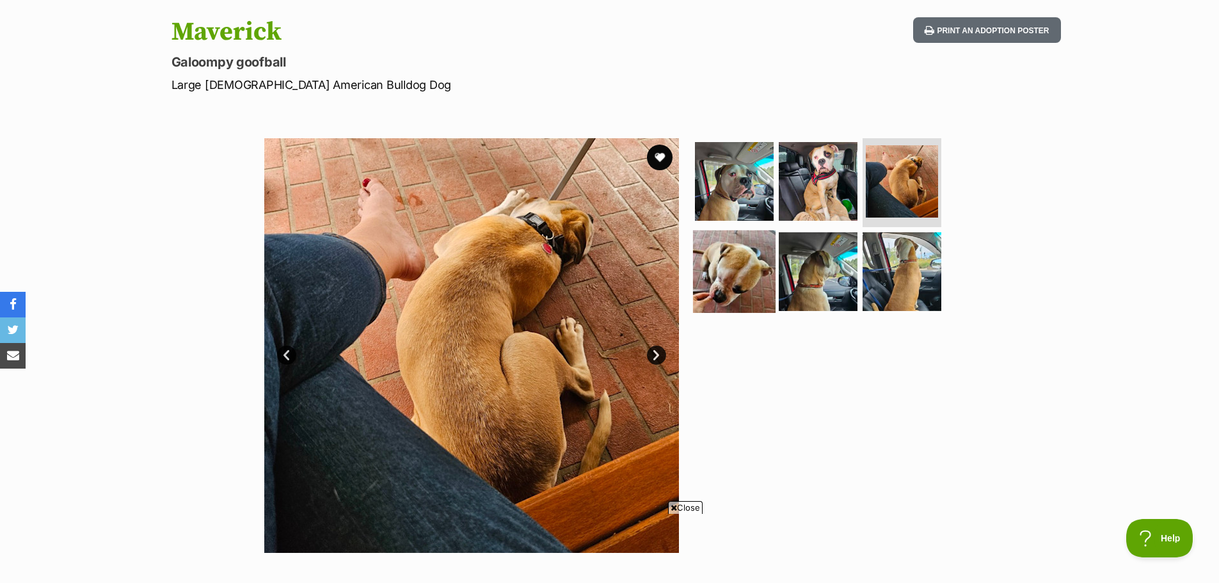
click at [761, 252] on img at bounding box center [734, 271] width 83 height 83
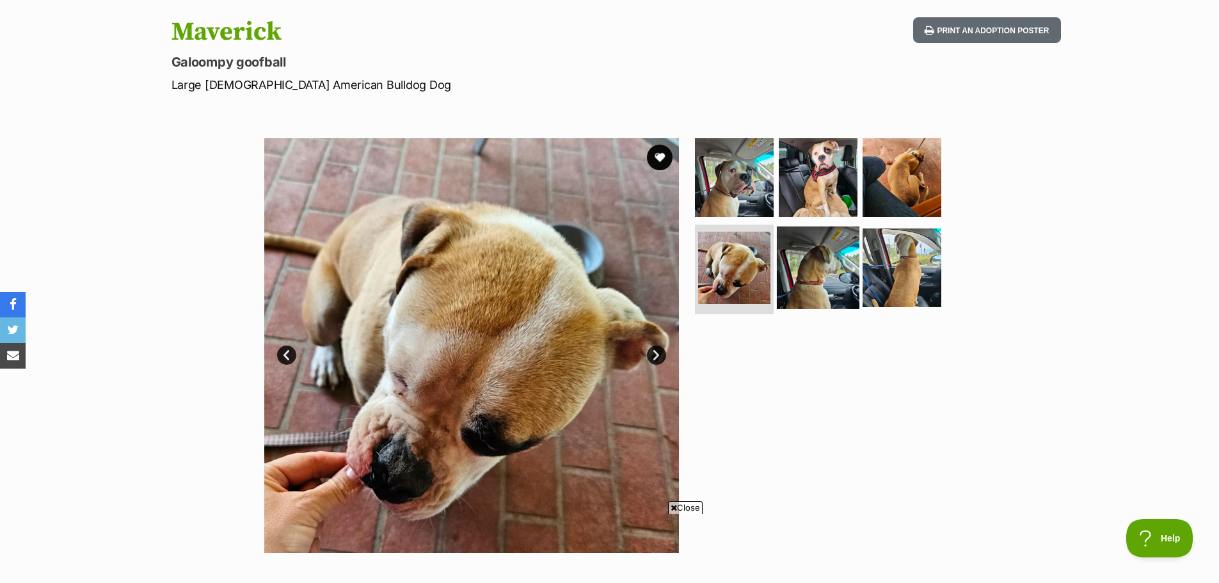
click at [805, 257] on img at bounding box center [818, 267] width 83 height 83
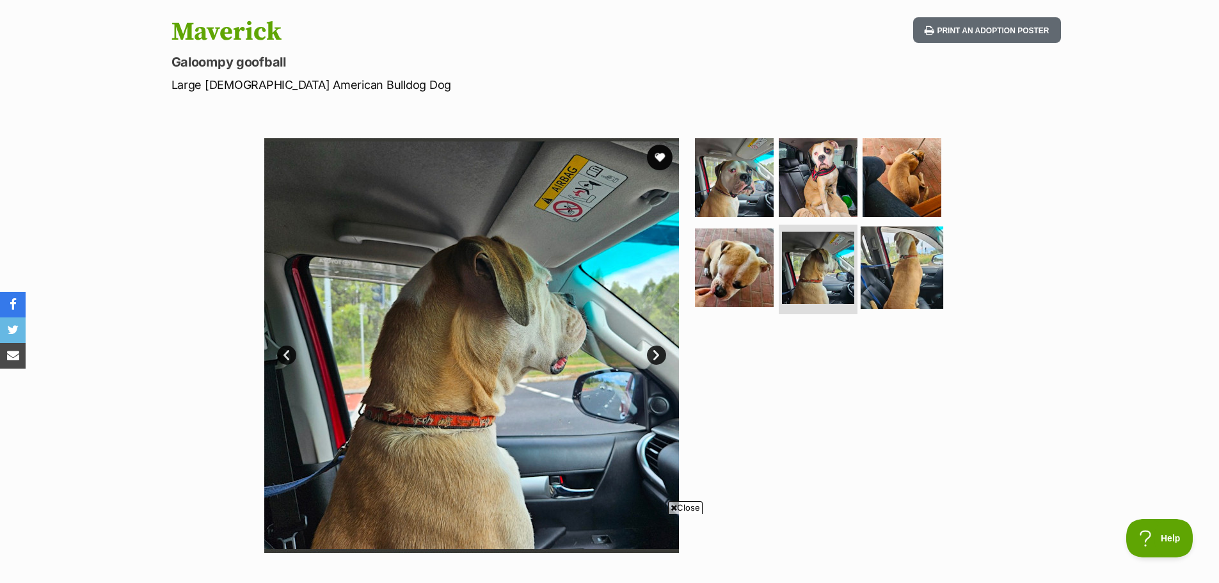
click at [890, 263] on img at bounding box center [901, 267] width 83 height 83
